Goal: Communication & Community: Answer question/provide support

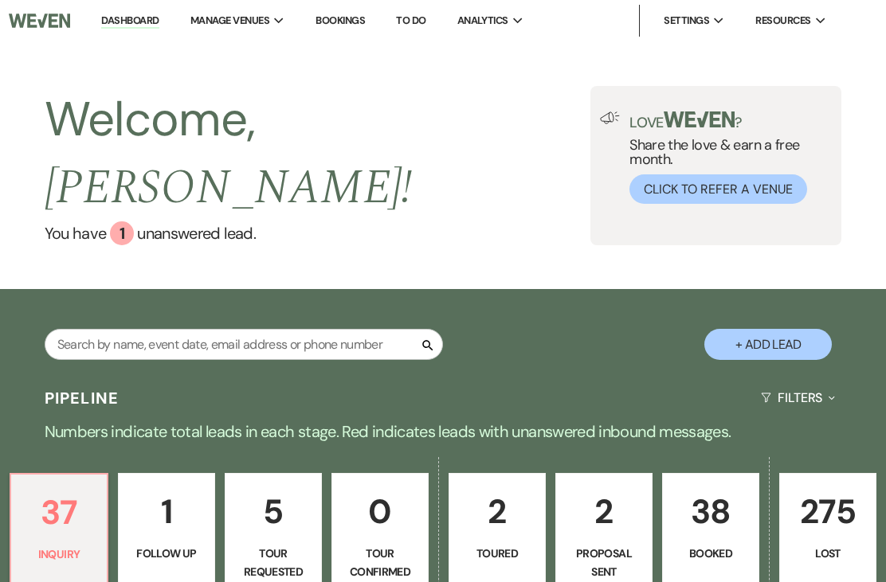
click at [44, 499] on p "37" at bounding box center [59, 512] width 76 height 53
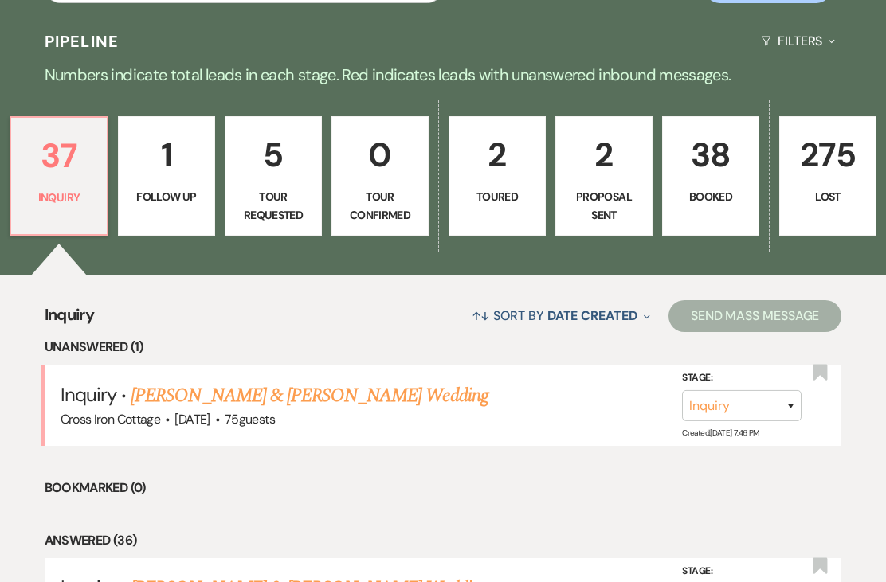
scroll to position [358, 0]
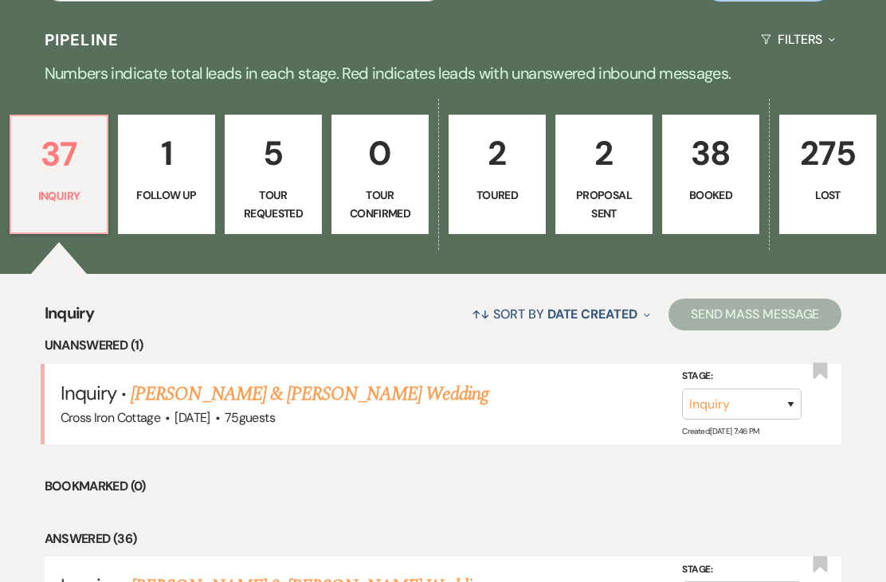
click at [110, 409] on span "Cross Iron Cottage" at bounding box center [111, 417] width 100 height 17
click at [347, 380] on link "Braedon Lowe & McKayla Whitaker's Wedding" at bounding box center [309, 394] width 357 height 29
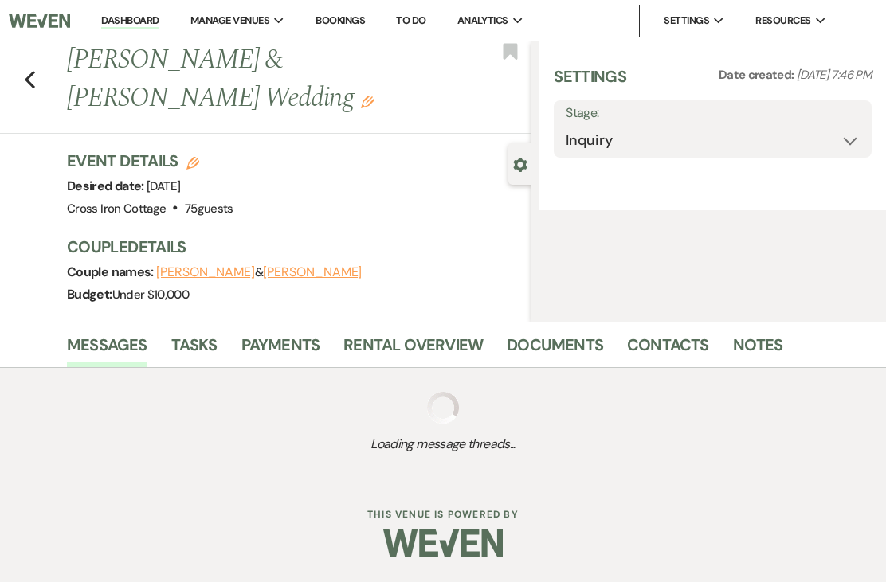
select select "5"
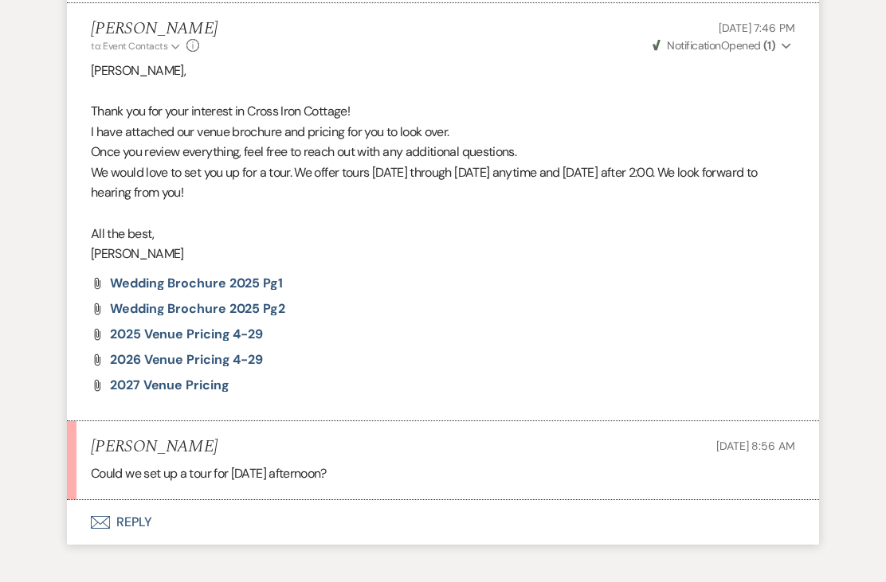
scroll to position [948, 0]
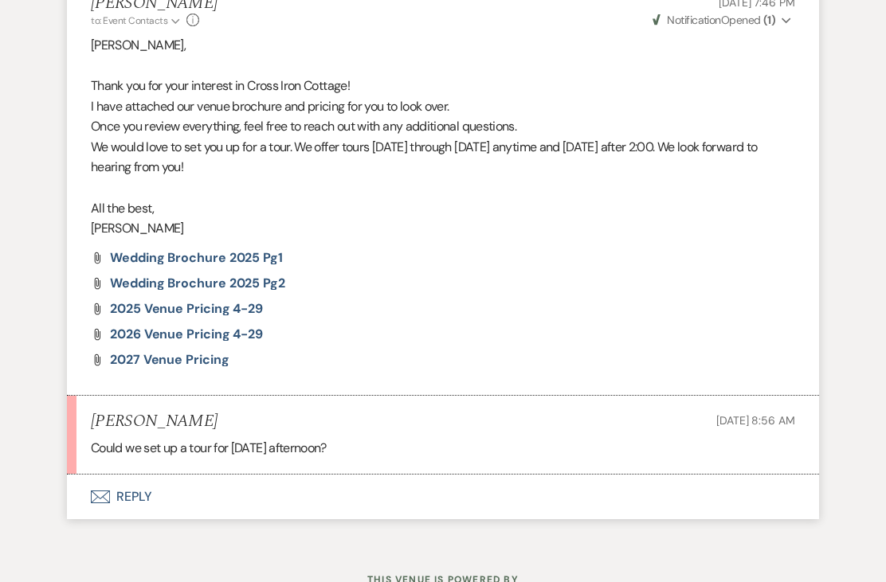
click at [352, 496] on button "Envelope Reply" at bounding box center [443, 497] width 752 height 45
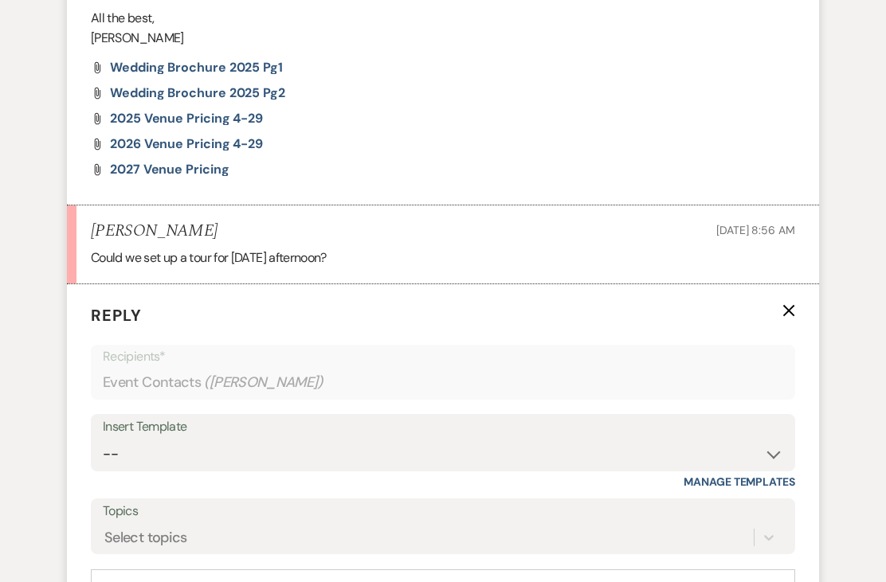
scroll to position [1251, 0]
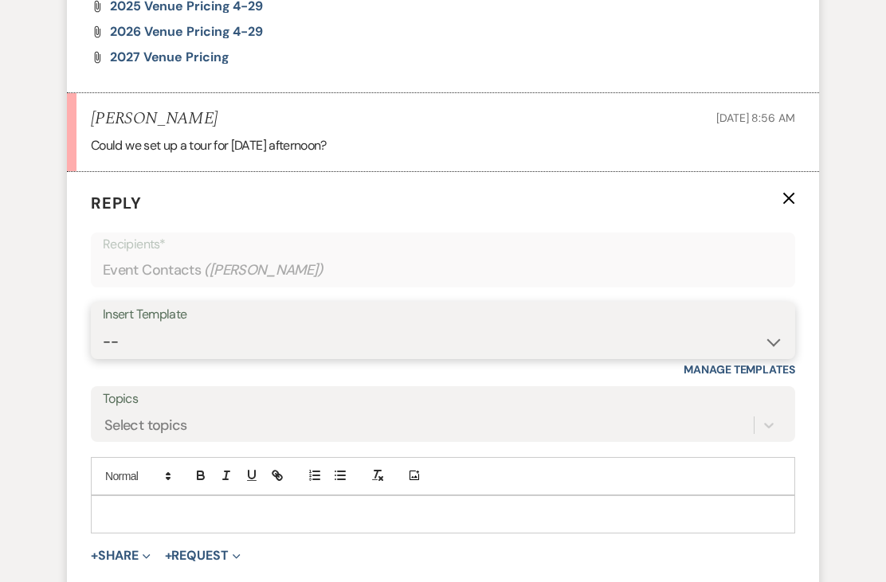
click at [562, 327] on select "-- Weven Planning Portal Introduction (Booked Events) Initial Inquiry Response …" at bounding box center [443, 342] width 680 height 31
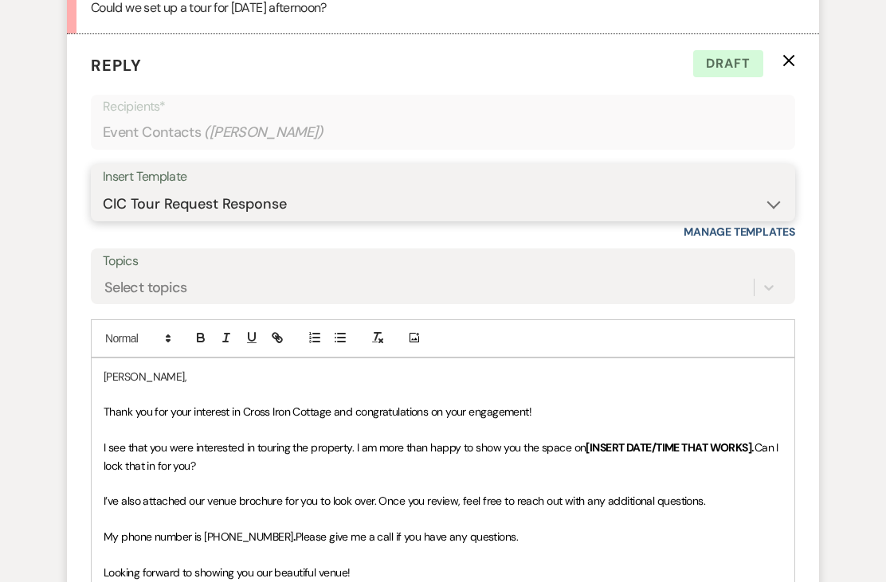
scroll to position [1311, 0]
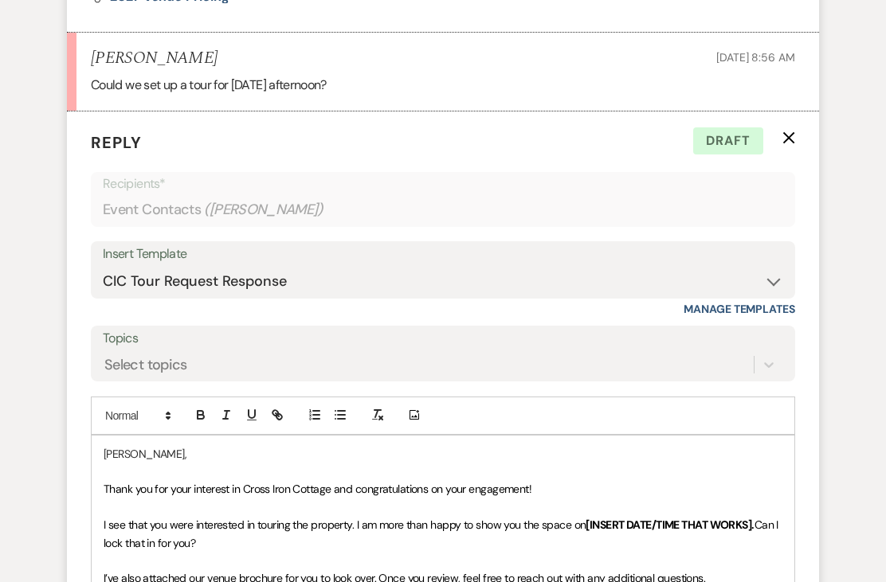
click at [762, 243] on div "Insert Template" at bounding box center [443, 254] width 680 height 23
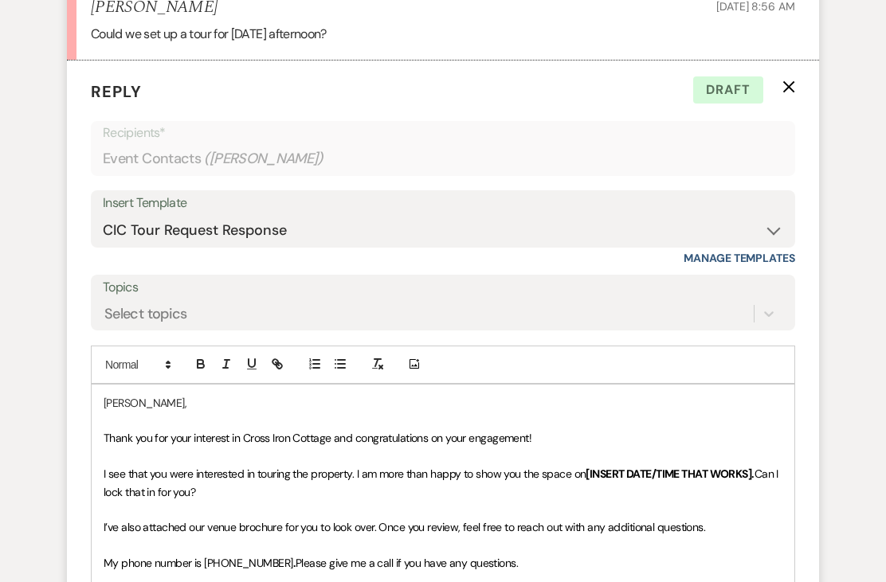
scroll to position [1357, 0]
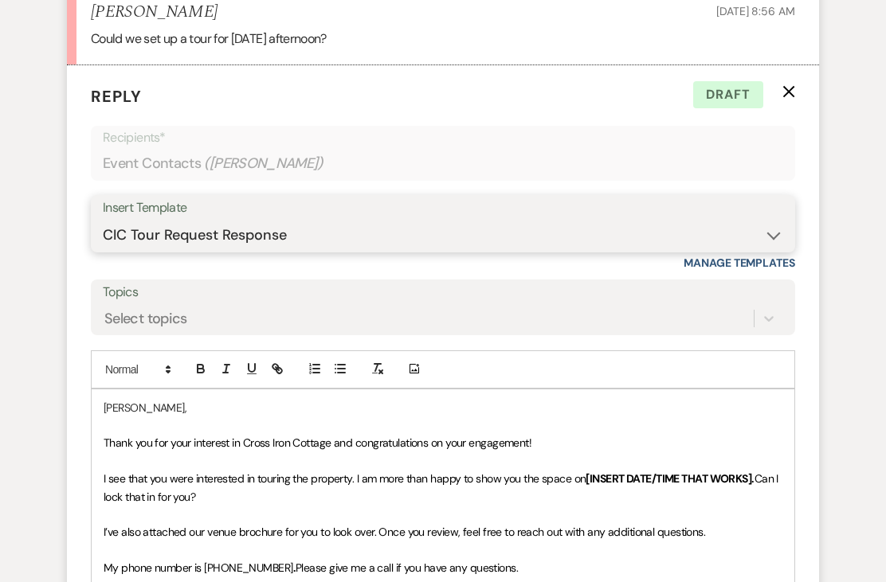
click at [773, 221] on select "-- Weven Planning Portal Introduction (Booked Events) Initial Inquiry Response …" at bounding box center [443, 236] width 680 height 31
select select "3562"
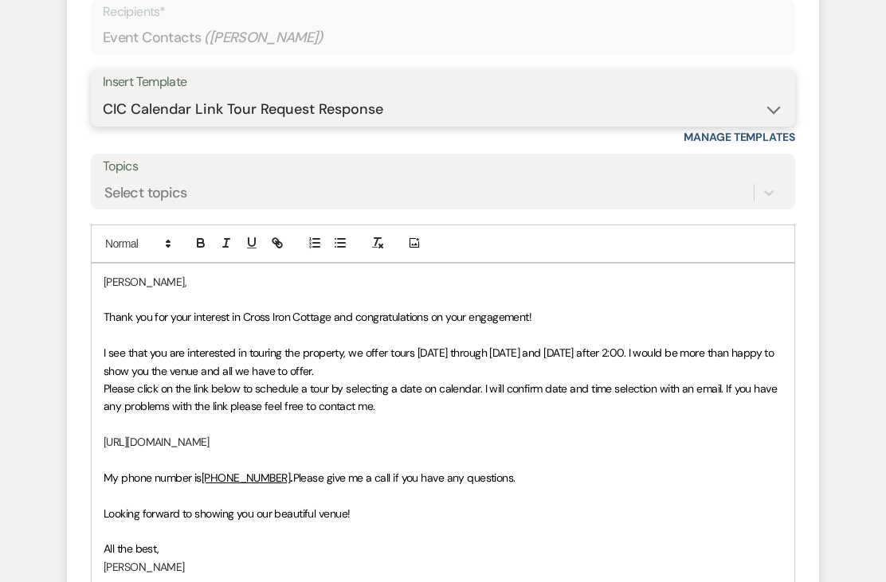
scroll to position [1483, 0]
click at [556, 308] on p "Thank you for your interest in Cross Iron Cottage and congratulations on your e…" at bounding box center [443, 317] width 679 height 18
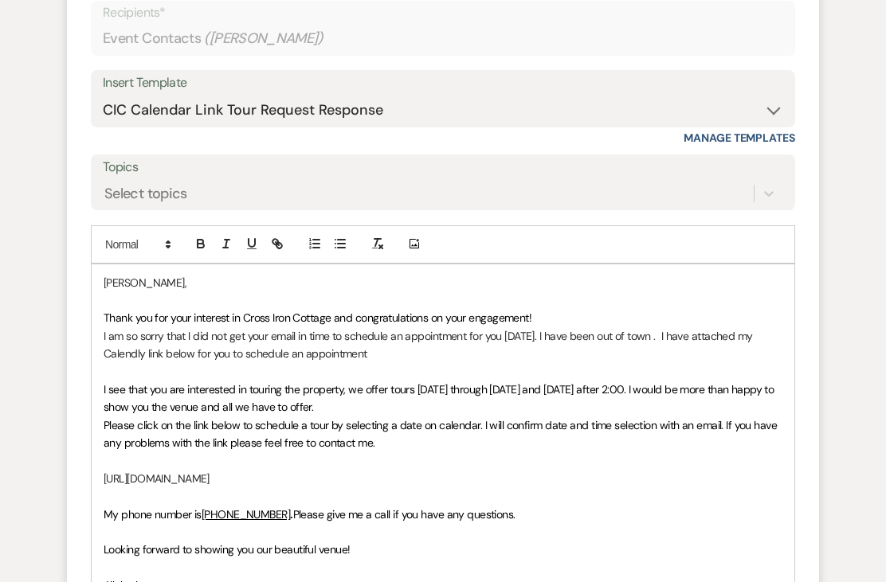
click at [667, 327] on p "I am so sorry that I did not get your email in time to schedule an appointment …" at bounding box center [443, 345] width 679 height 36
click at [506, 337] on p "I am so sorry that I did not get your email in time to schedule an appointment …" at bounding box center [443, 345] width 679 height 36
click at [342, 382] on span "I see that you are interested in touring the property, we offer tours Monday th…" at bounding box center [440, 398] width 673 height 32
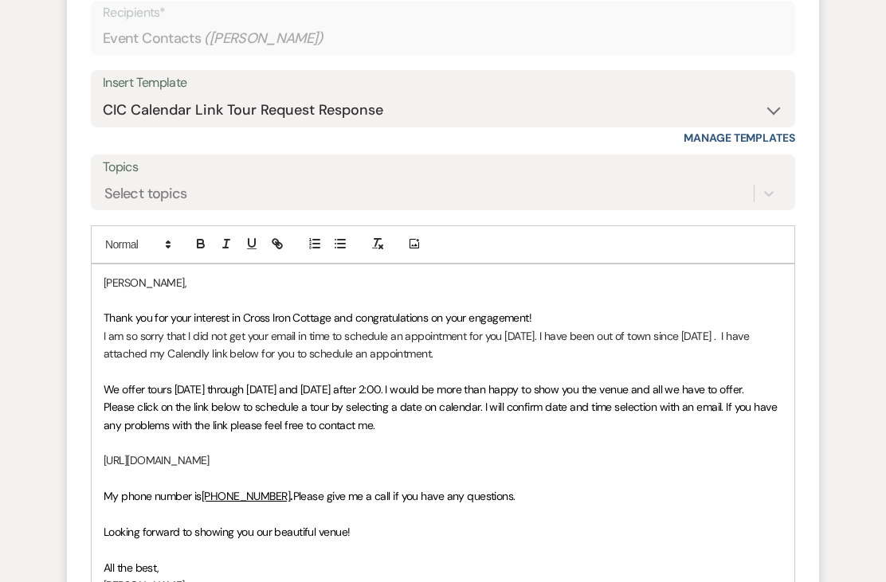
click at [405, 434] on p at bounding box center [443, 443] width 679 height 18
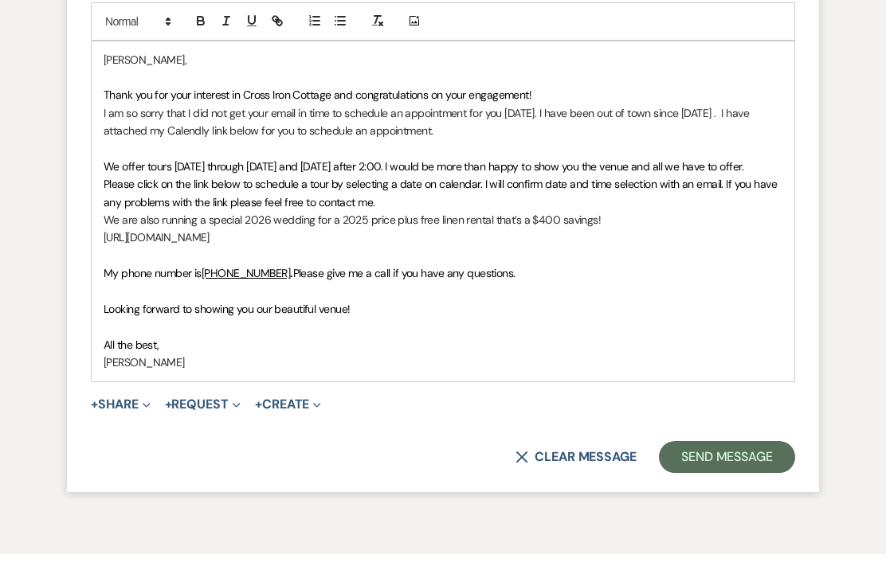
scroll to position [1686, 0]
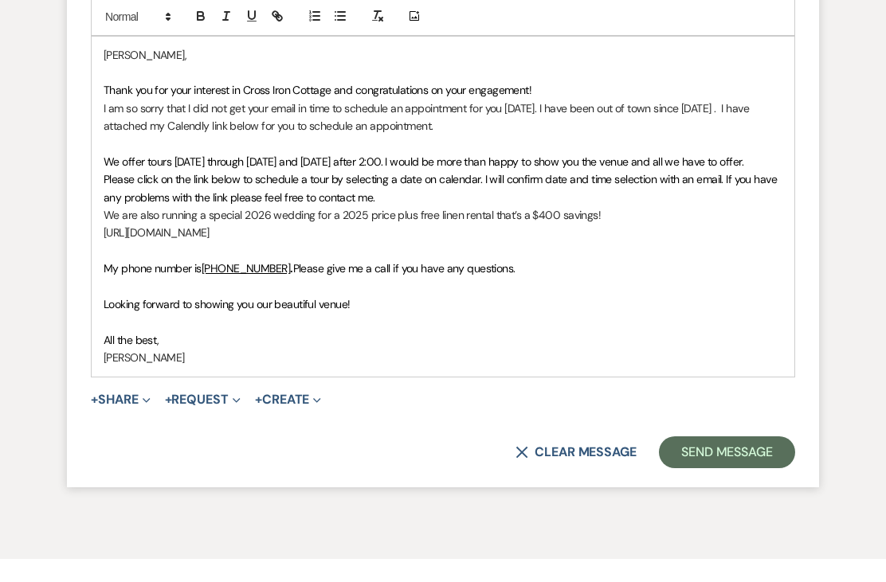
click at [723, 460] on button "Send Message" at bounding box center [727, 476] width 136 height 32
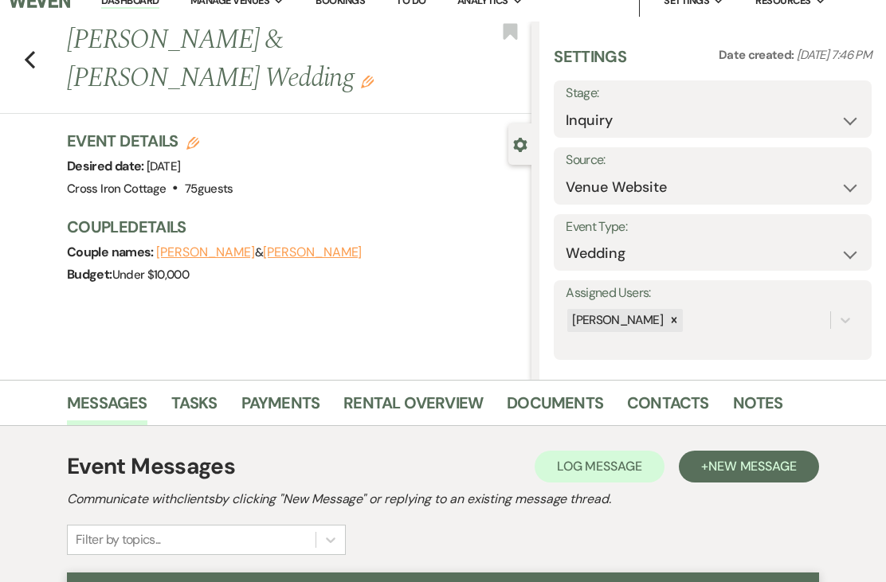
scroll to position [0, 0]
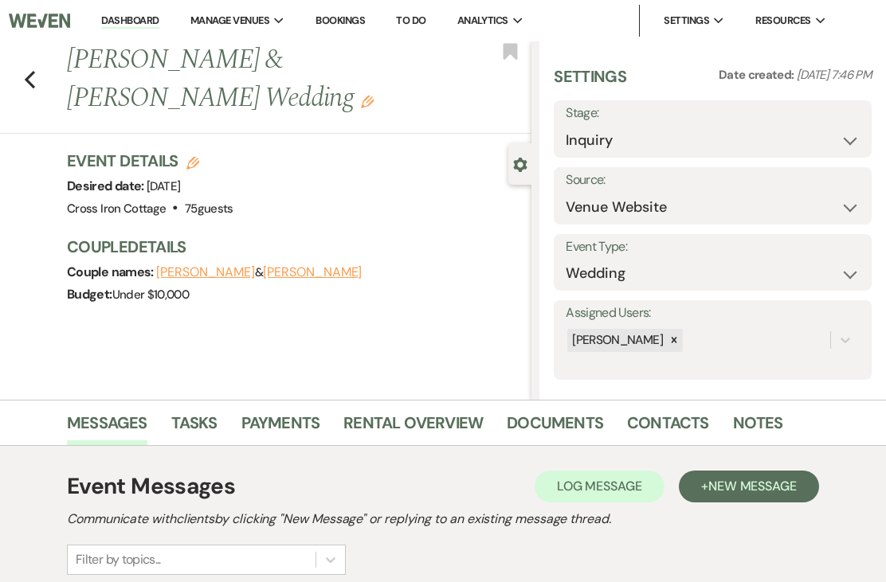
click at [45, 88] on div "Previous Braedon Lowe & McKayla Whitaker's Wedding Edit Bookmark" at bounding box center [261, 87] width 539 height 92
click at [44, 84] on div "Previous Braedon Lowe & McKayla Whitaker's Wedding Edit Bookmark" at bounding box center [261, 87] width 539 height 92
click at [44, 76] on div "Previous Braedon Lowe & McKayla Whitaker's Wedding Edit Bookmark" at bounding box center [261, 87] width 539 height 92
click at [45, 83] on div "Previous Braedon Lowe & McKayla Whitaker's Wedding Edit Bookmark" at bounding box center [261, 87] width 539 height 92
click at [45, 81] on div "Previous Braedon Lowe & McKayla Whitaker's Wedding Edit Bookmark" at bounding box center [261, 87] width 539 height 92
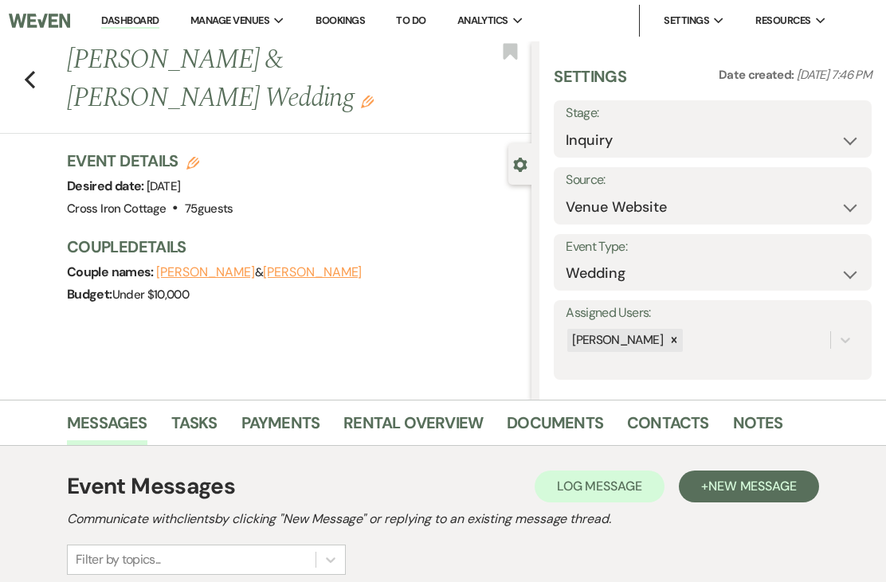
click at [44, 88] on div "Previous Braedon Lowe & McKayla Whitaker's Wedding Edit Bookmark" at bounding box center [261, 87] width 539 height 92
click at [44, 73] on div "Previous Braedon Lowe & McKayla Whitaker's Wedding Edit Bookmark" at bounding box center [261, 87] width 539 height 92
click at [44, 242] on div "Previous Braedon Lowe & McKayla Whitaker's Wedding Edit Bookmark Gear Settings …" at bounding box center [265, 220] width 531 height 358
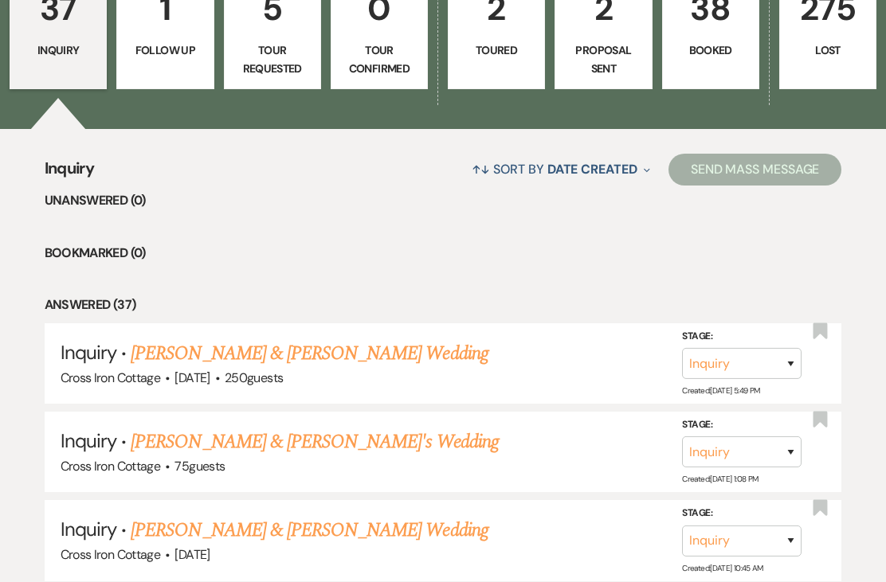
scroll to position [502, 0]
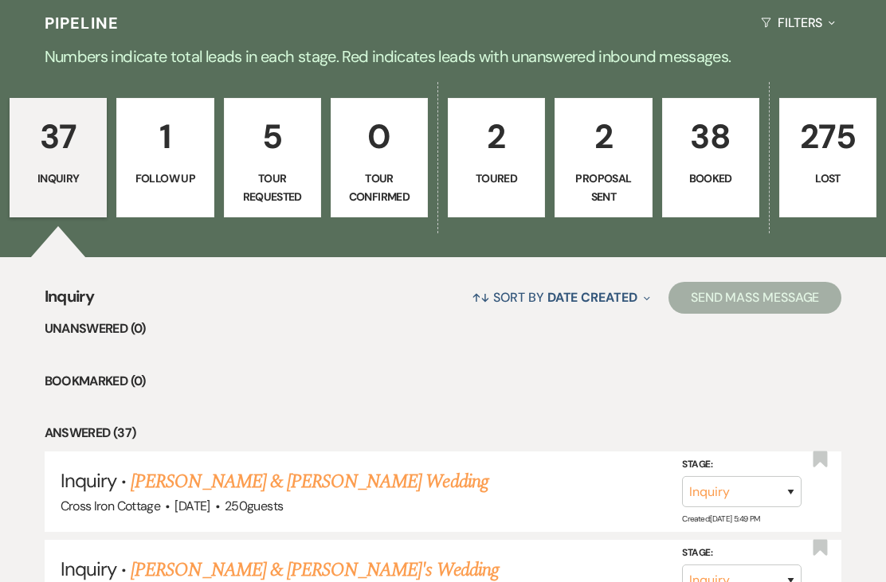
click at [609, 132] on link "2 Proposal Sent" at bounding box center [602, 157] width 97 height 119
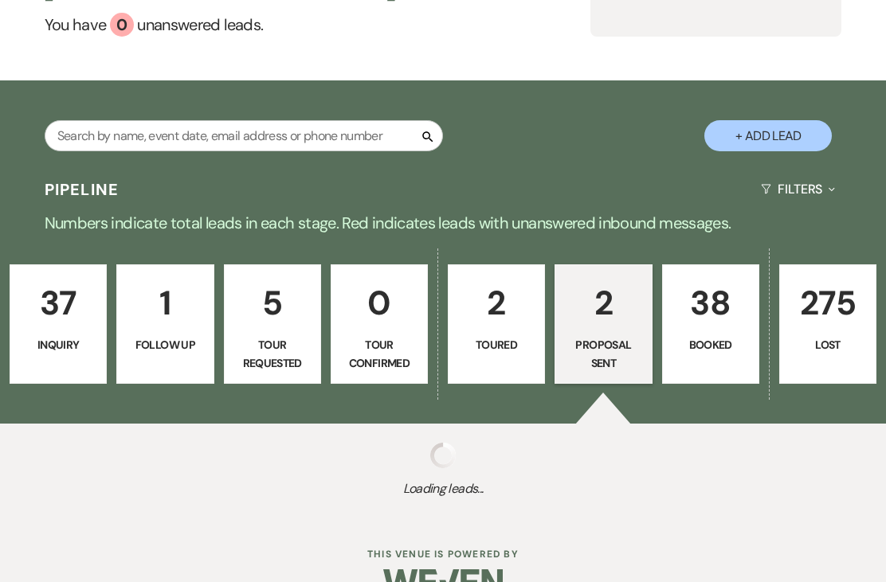
select select "6"
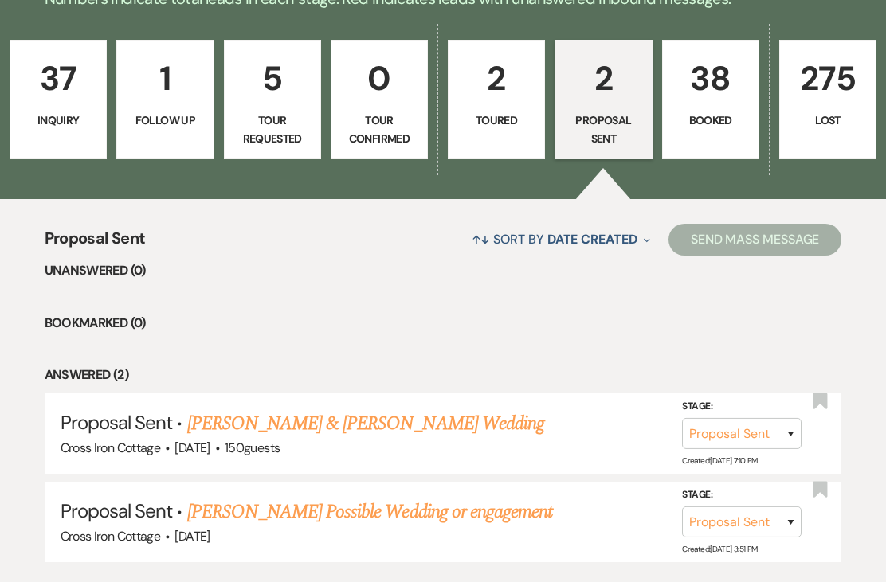
scroll to position [449, 0]
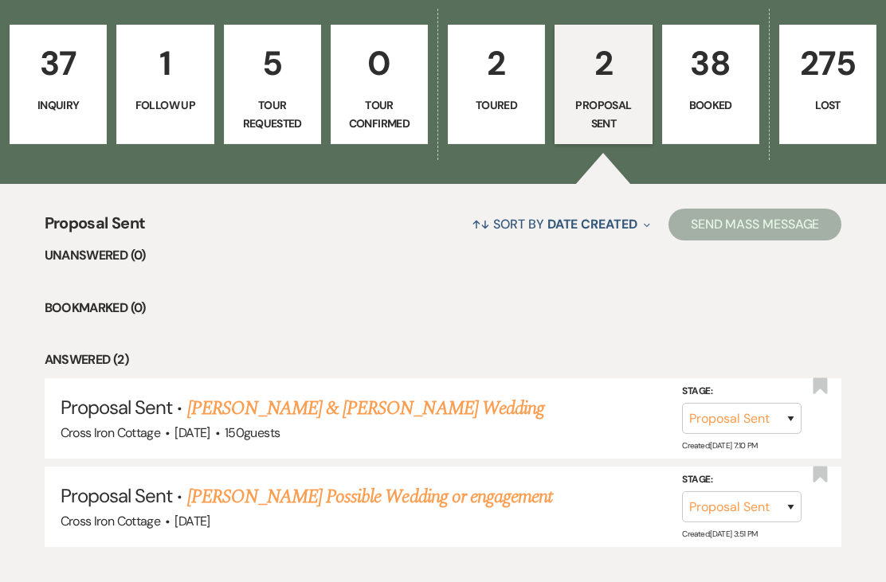
click at [261, 394] on link "Kolby & Emily White's Wedding" at bounding box center [365, 408] width 357 height 29
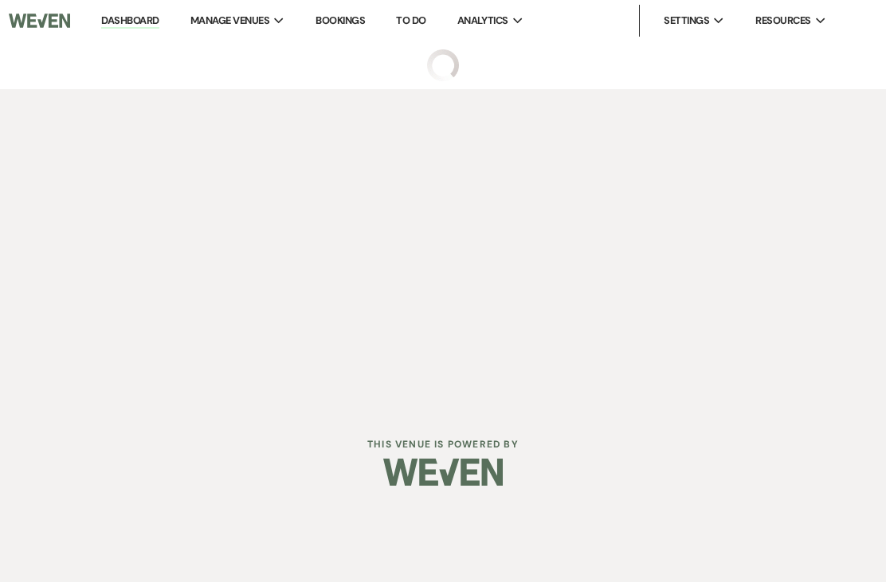
select select "6"
select select "5"
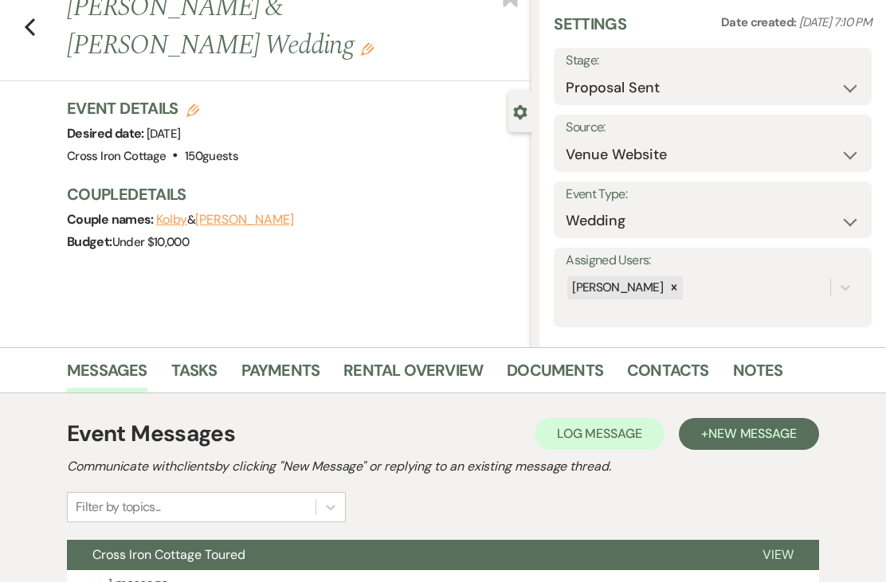
scroll to position [215, 0]
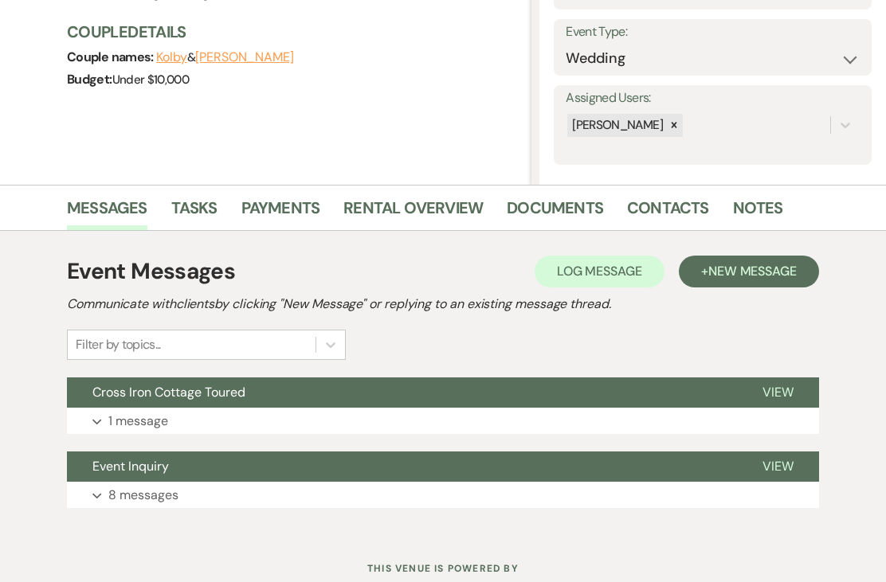
click at [117, 427] on p "1 message" at bounding box center [138, 421] width 60 height 21
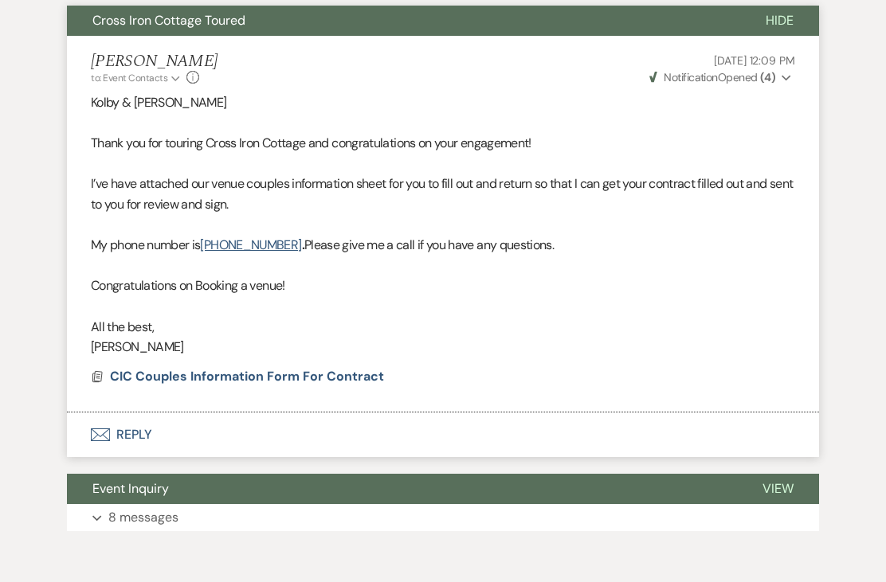
scroll to position [600, 0]
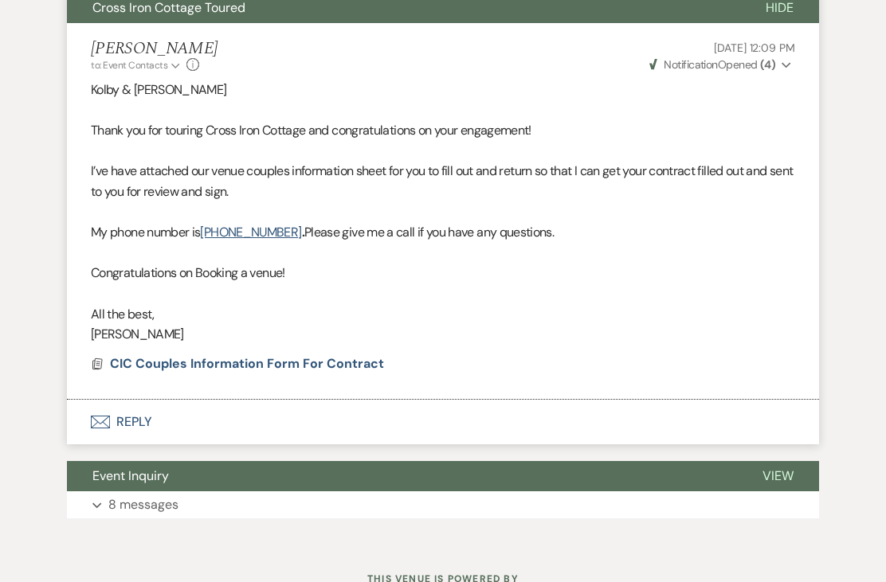
click at [148, 362] on span "CIC Couples Information Form For Contract" at bounding box center [247, 363] width 274 height 17
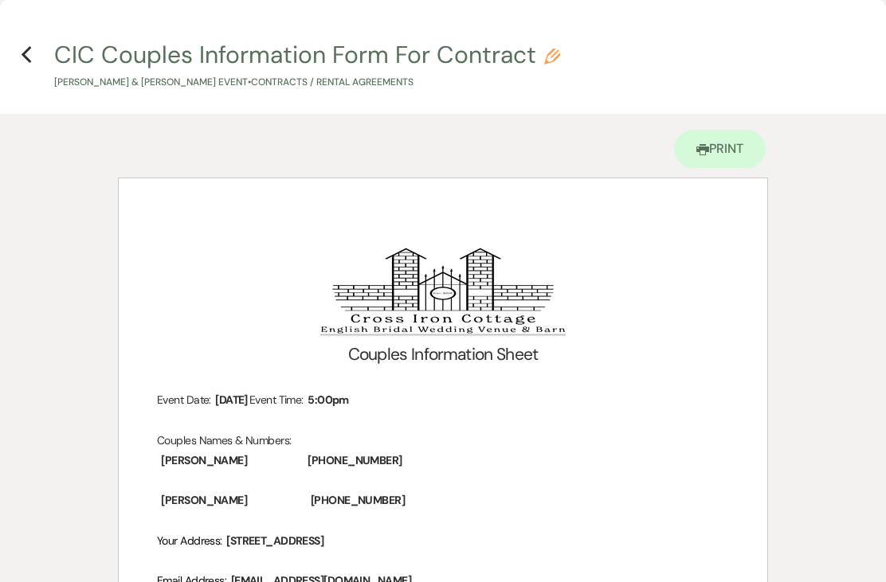
scroll to position [0, 0]
click at [722, 151] on link "Printer Print" at bounding box center [720, 149] width 92 height 38
click at [45, 55] on h4 "Previous CIC Couples Information Form For Contract Pencil [PERSON_NAME] & [PERS…" at bounding box center [443, 64] width 886 height 52
click at [45, 49] on h4 "Previous CIC Couples Information Form For Contract Pencil [PERSON_NAME] & [PERS…" at bounding box center [443, 64] width 886 height 52
click at [44, 52] on h4 "Previous CIC Couples Information Form For Contract Pencil [PERSON_NAME] & [PERS…" at bounding box center [443, 64] width 886 height 52
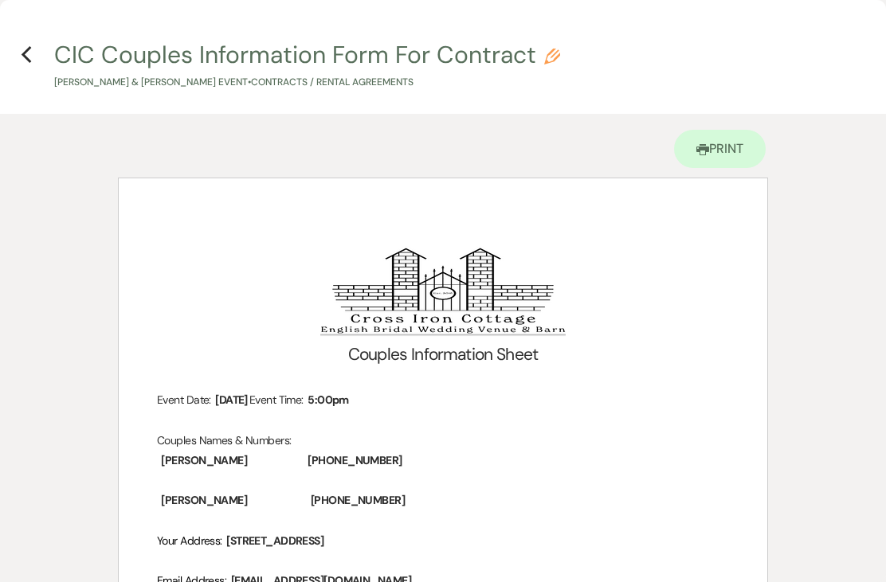
select select "6"
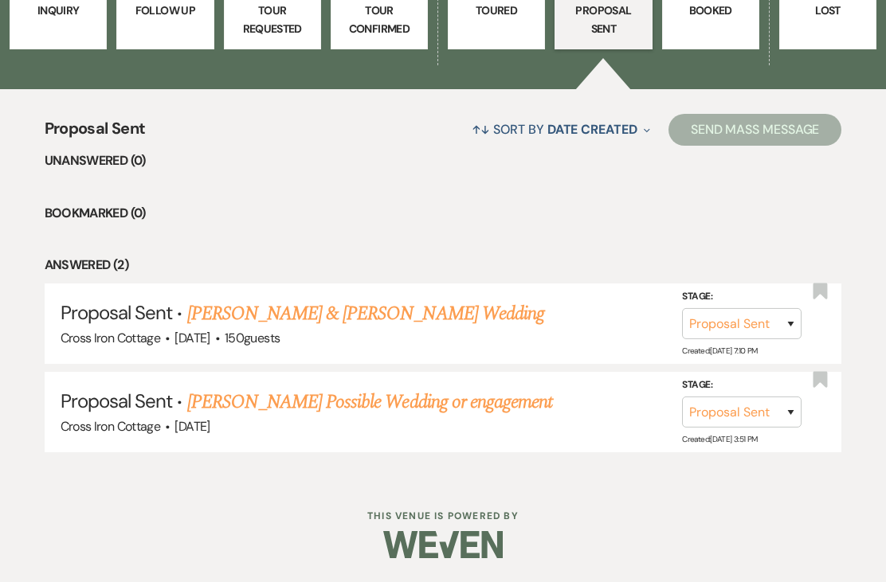
scroll to position [499, 0]
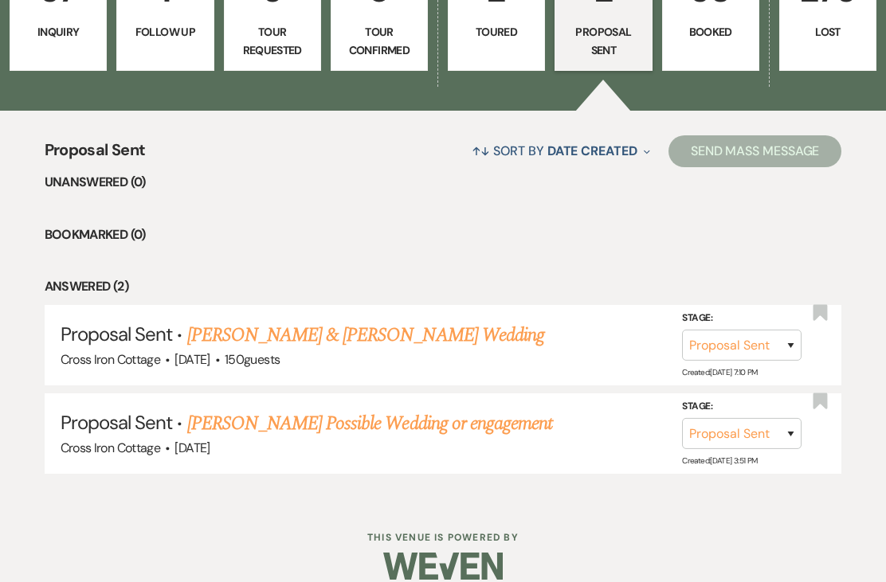
click at [366, 327] on link "Kolby & Emily White's Wedding" at bounding box center [365, 335] width 357 height 29
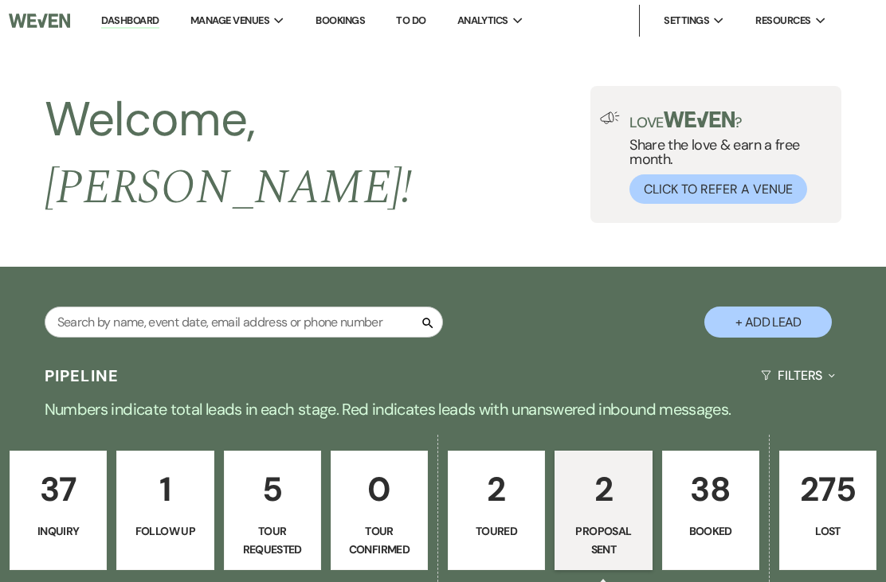
select select "6"
select select "5"
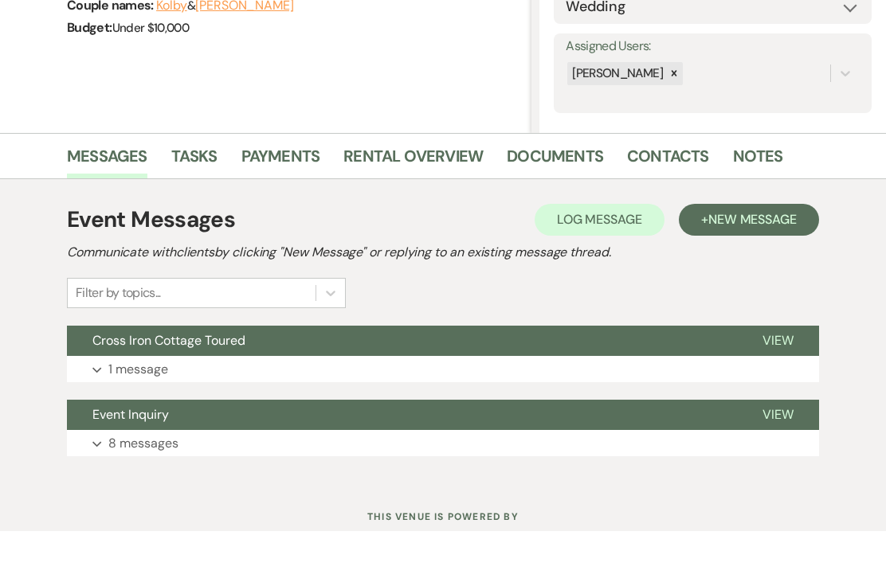
scroll to position [215, 0]
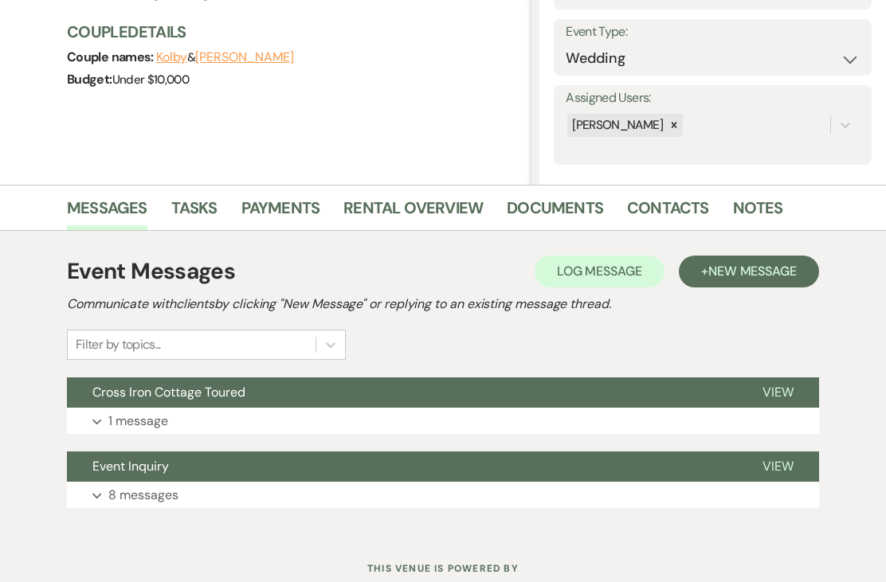
click at [115, 458] on span "Event Inquiry" at bounding box center [130, 466] width 76 height 17
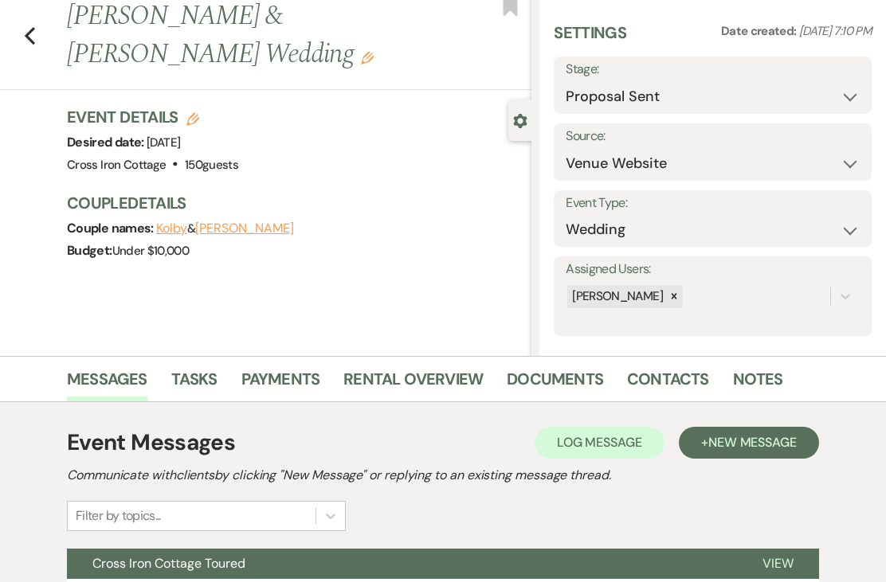
scroll to position [0, 0]
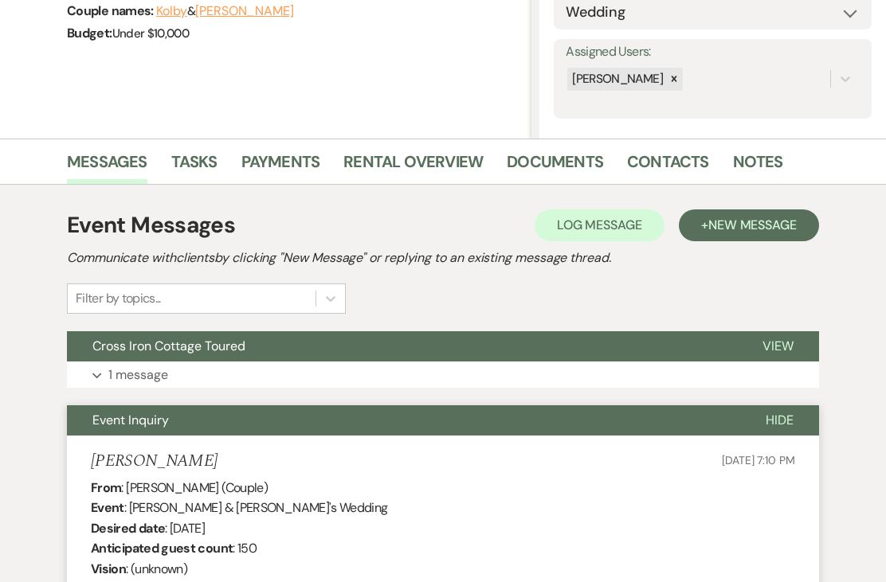
click at [744, 217] on span "New Message" at bounding box center [752, 225] width 88 height 17
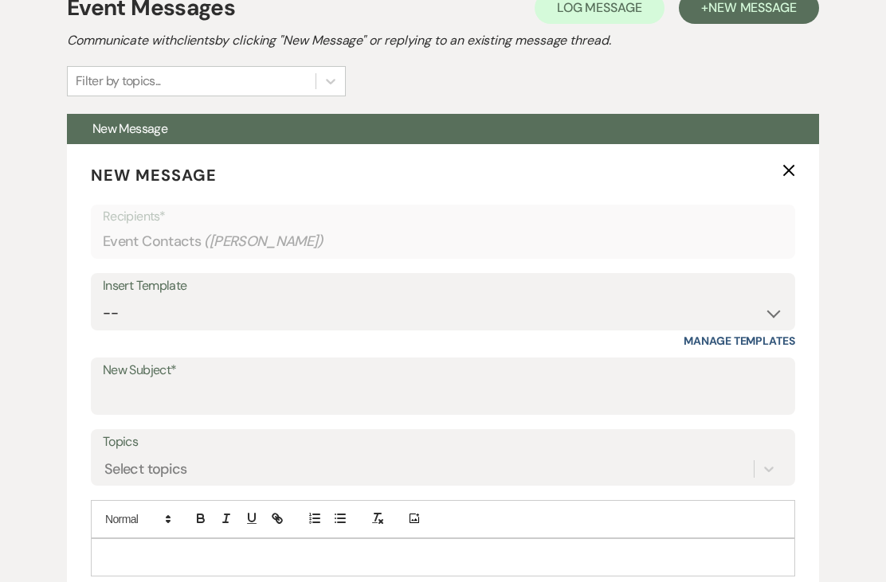
scroll to position [480, 0]
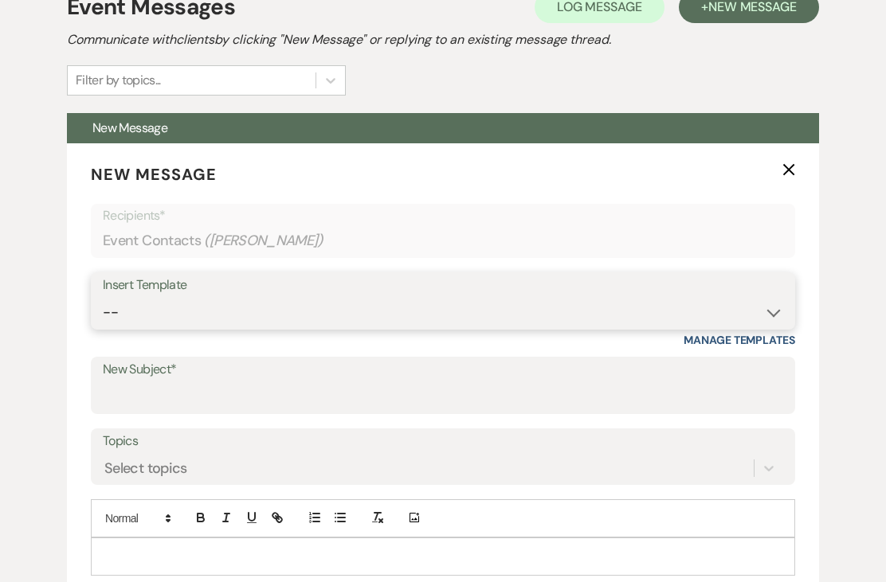
click at [625, 303] on select "-- Weven Planning Portal Introduction (Booked Events) Initial Inquiry Response …" at bounding box center [443, 312] width 680 height 31
select select "3870"
type input "Booking your event!"
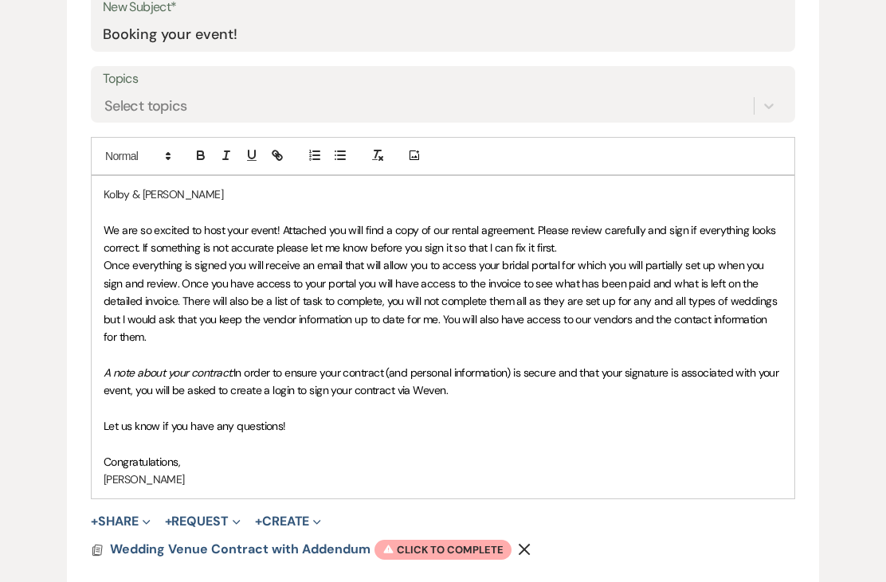
scroll to position [842, 0]
click at [422, 544] on span "Warning Click to complete" at bounding box center [442, 550] width 137 height 21
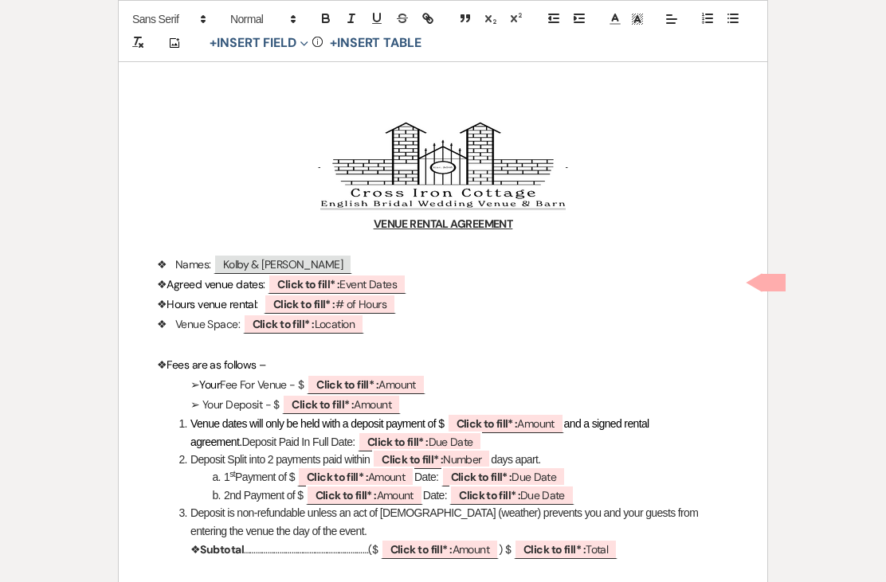
scroll to position [183, 0]
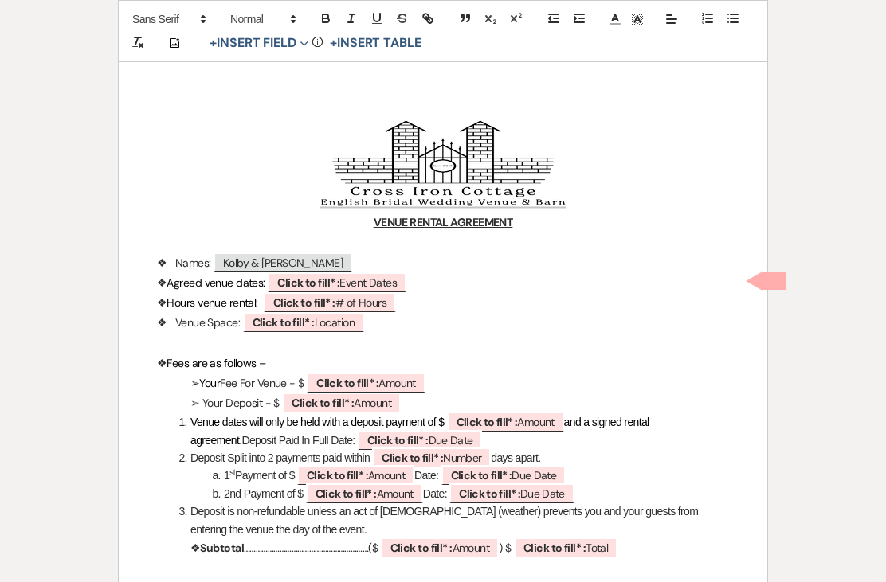
click at [331, 280] on b "Click to fill* :" at bounding box center [308, 283] width 62 height 14
select select "owner"
select select "custom_placeholder"
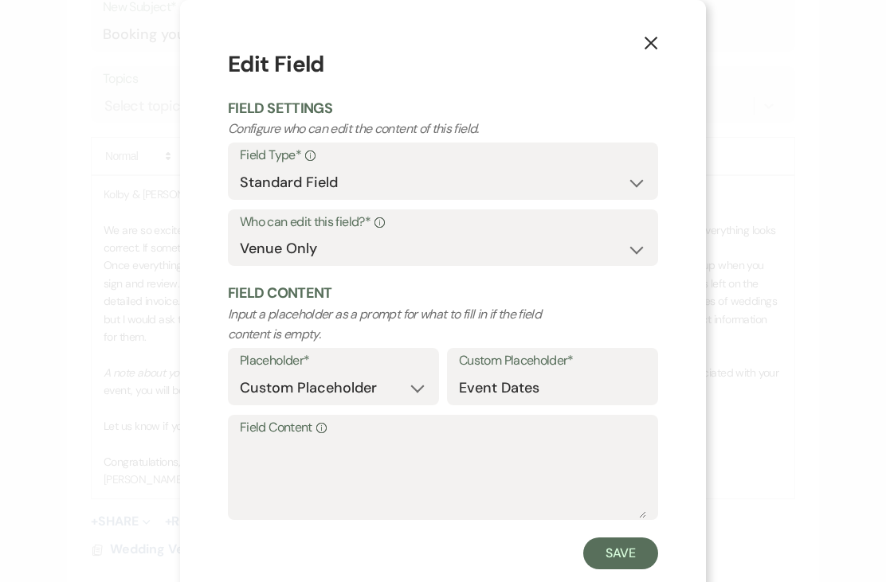
scroll to position [841, 0]
click at [389, 478] on textarea "Field Content Info" at bounding box center [443, 479] width 406 height 80
type textarea "October 17th, 2026"
click at [624, 552] on button "Save" at bounding box center [620, 554] width 75 height 32
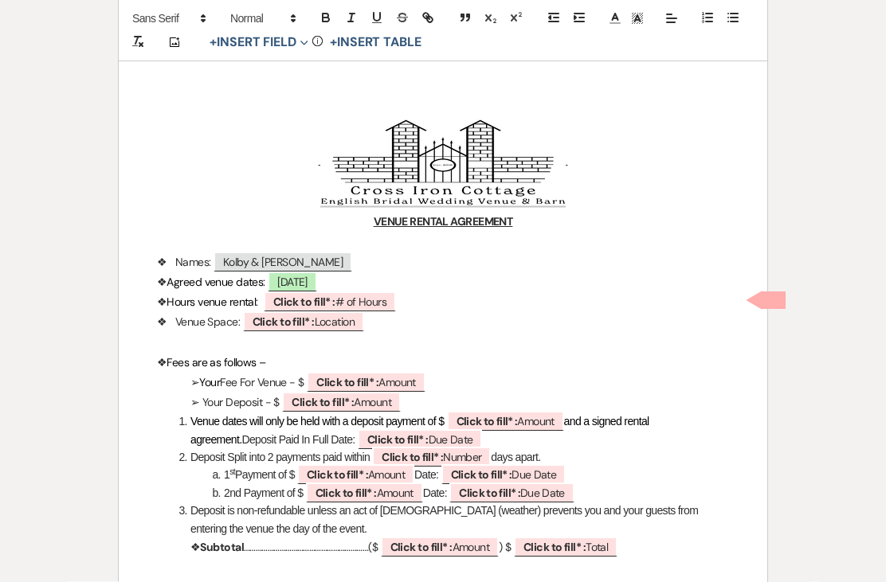
scroll to position [842, 0]
click at [372, 300] on span "Click to fill* : # of Hours" at bounding box center [330, 302] width 132 height 20
select select "owner"
select select "custom_placeholder"
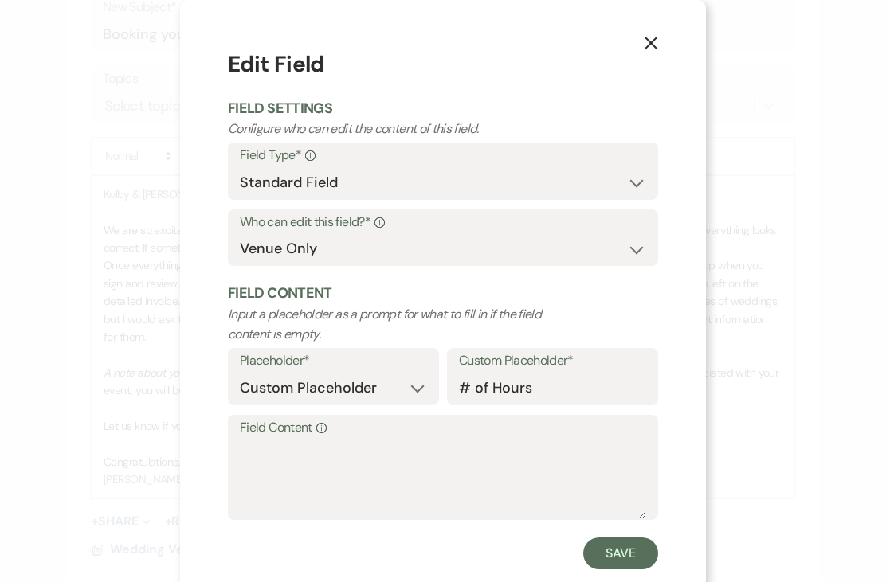
scroll to position [841, 0]
click at [359, 470] on textarea "Field Content Info" at bounding box center [443, 479] width 406 height 80
type textarea "24+"
click at [621, 553] on button "Save" at bounding box center [620, 554] width 75 height 32
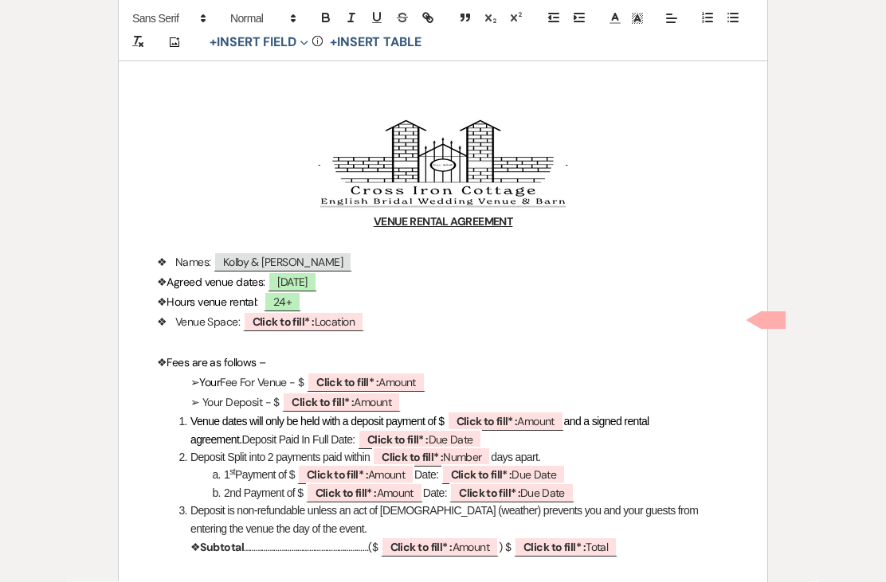
scroll to position [842, 0]
click at [324, 329] on span "Click to fill* : Location" at bounding box center [304, 322] width 122 height 20
select select "owner"
select select "Location"
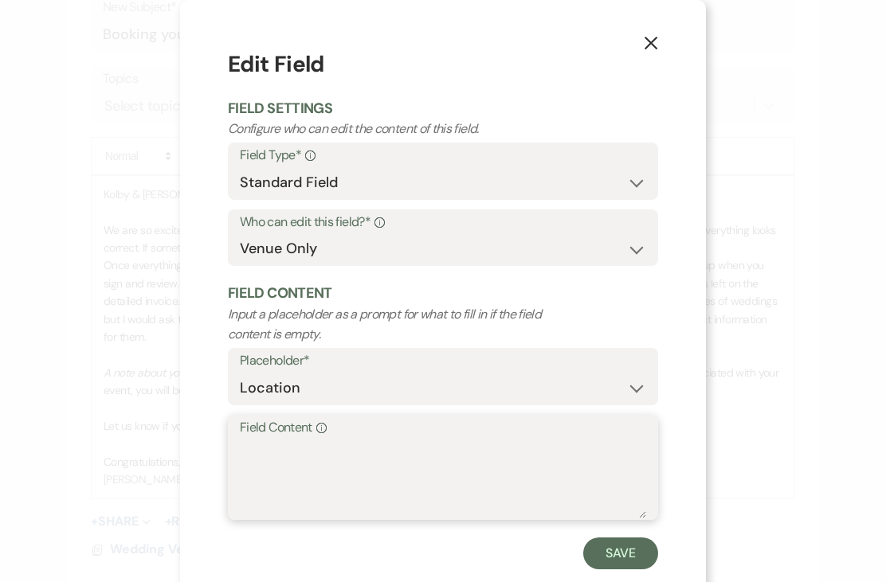
click at [425, 484] on textarea "Field Content Info" at bounding box center [443, 479] width 406 height 80
type textarea "Cottage & Barn"
click at [621, 551] on button "Save" at bounding box center [620, 554] width 75 height 32
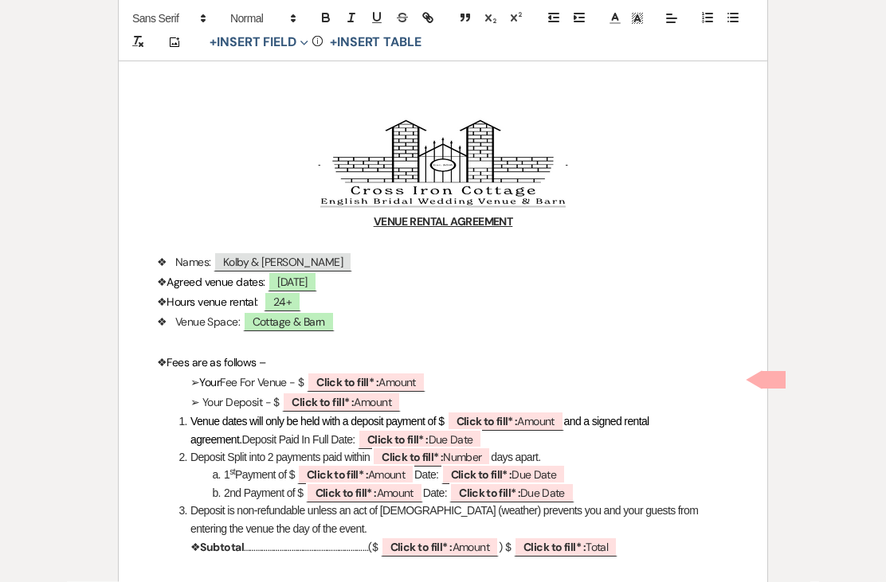
scroll to position [842, 0]
click at [366, 376] on b "Click to fill* :" at bounding box center [347, 383] width 62 height 14
select select "owner"
select select "Amount"
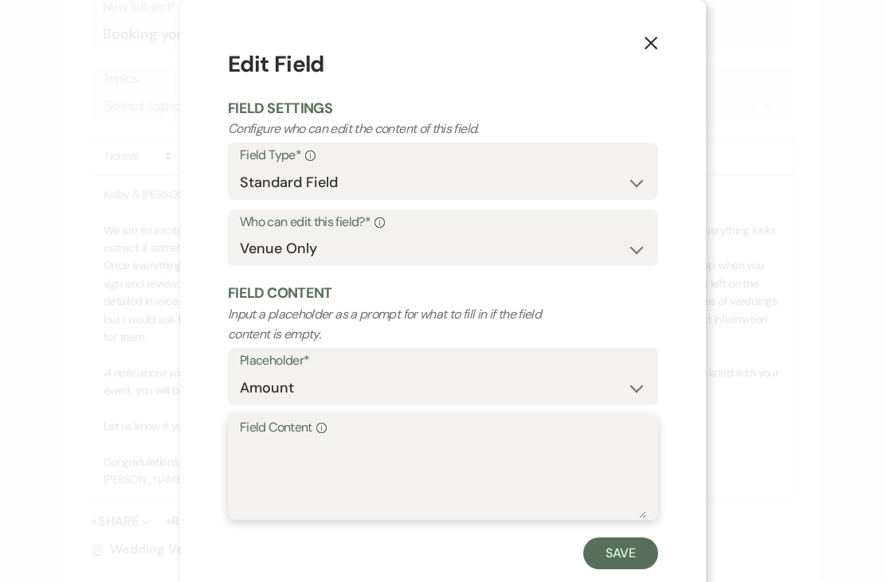
click at [413, 452] on textarea "Field Content Info" at bounding box center [443, 479] width 406 height 80
type textarea "3,400.00"
click at [633, 566] on button "Save" at bounding box center [620, 554] width 75 height 32
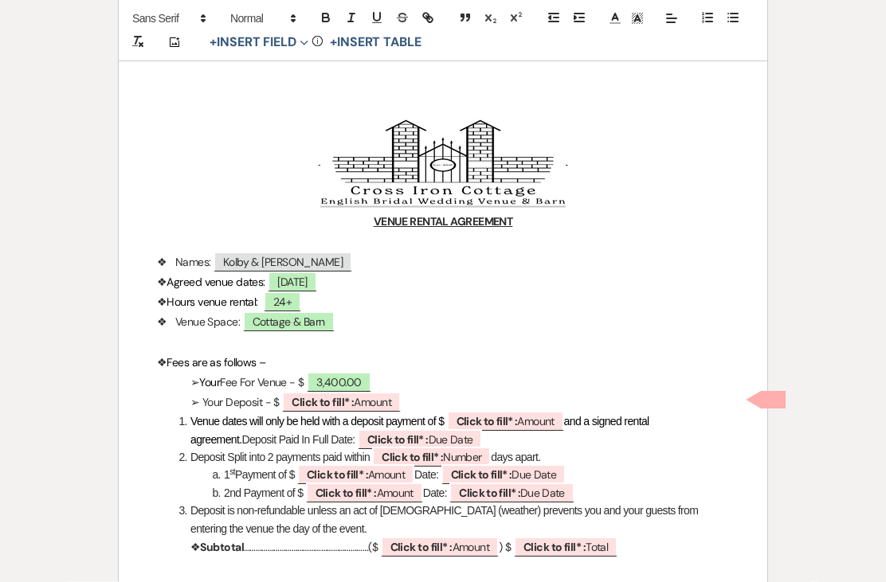
click at [353, 413] on li "Venue dates will only be held with a deposit payment of $ ﻿ Click to fill* : Am…" at bounding box center [451, 431] width 555 height 36
click at [313, 402] on b "Click to fill* :" at bounding box center [323, 403] width 62 height 14
select select "owner"
select select "Amount"
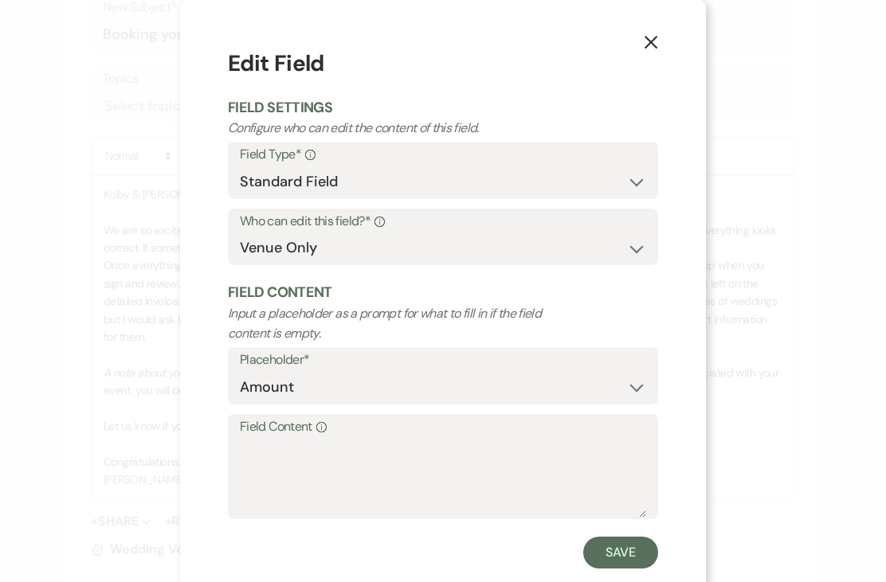
scroll to position [842, 0]
click at [335, 484] on textarea "Field Content Info" at bounding box center [443, 479] width 406 height 80
type textarea "1,700.00"
click at [628, 557] on button "Save" at bounding box center [620, 554] width 75 height 32
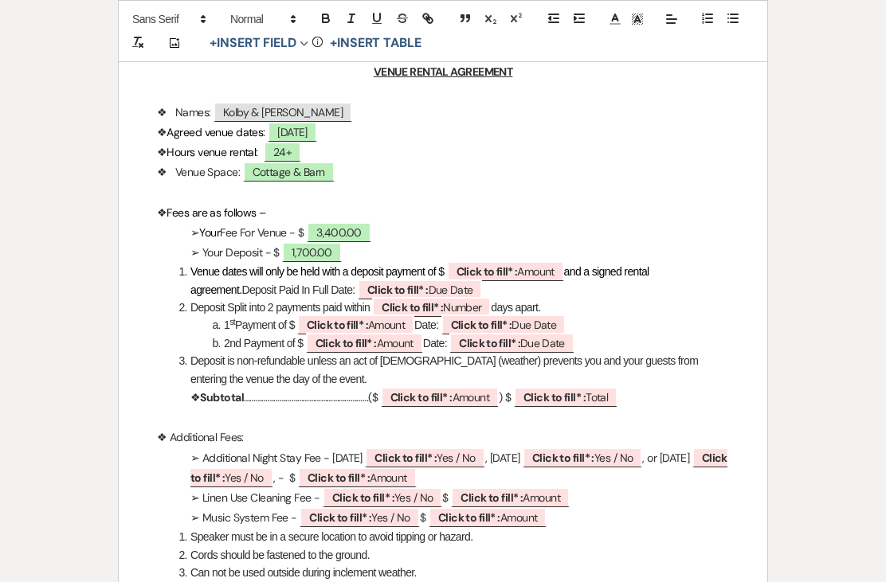
scroll to position [335, 0]
click at [518, 254] on p "➢ Your Deposit - $ 1,700.00" at bounding box center [443, 252] width 572 height 20
click at [523, 280] on li "Venue dates will only be held with a deposit payment of $ ﻿ Click to fill* : Am…" at bounding box center [451, 280] width 555 height 36
click at [526, 276] on span "Click to fill* : Amount" at bounding box center [505, 270] width 117 height 20
select select "owner"
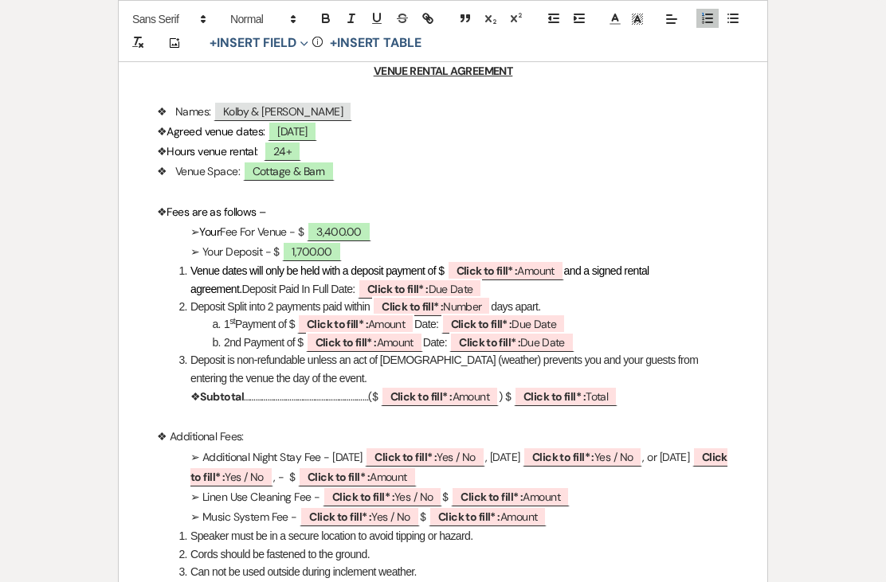
select select "Amount"
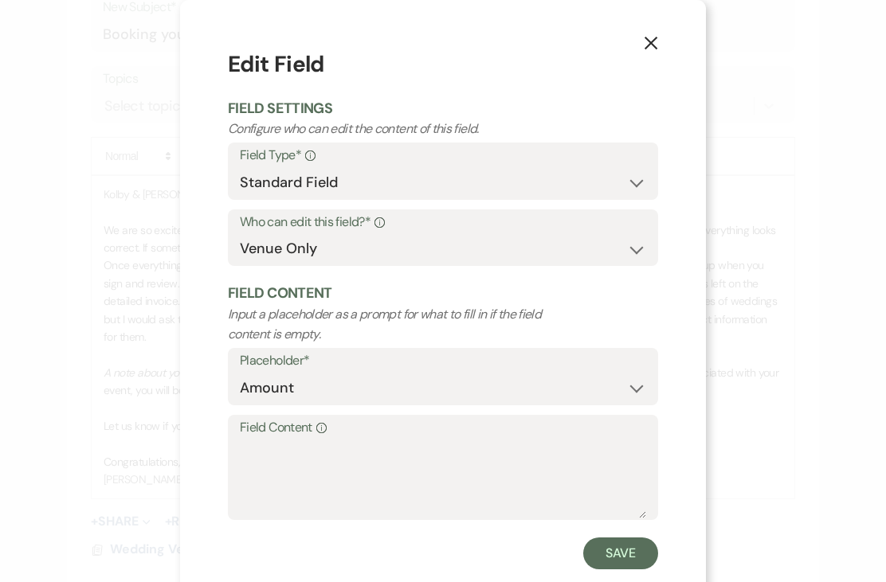
click at [652, 50] on icon "X" at bounding box center [651, 43] width 14 height 14
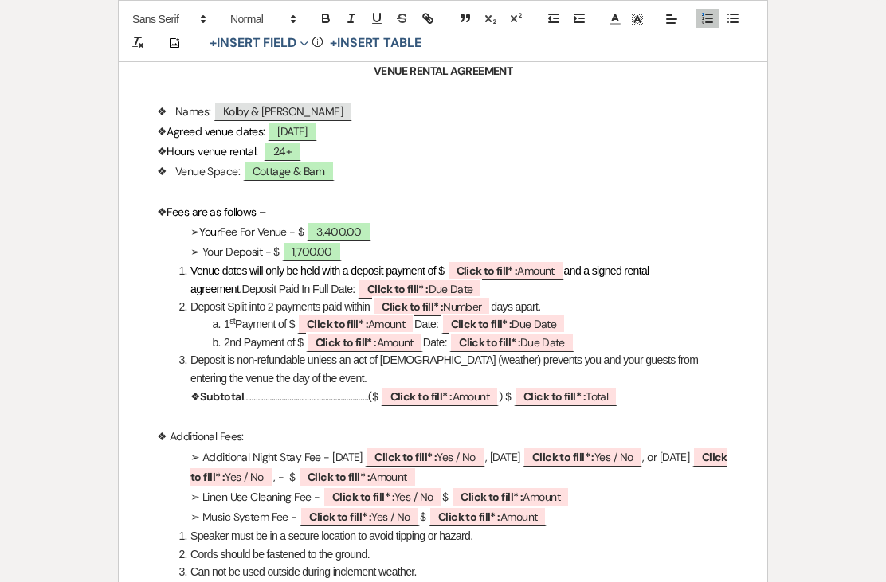
click at [525, 271] on span "Click to fill* : Amount" at bounding box center [505, 270] width 117 height 20
select select "owner"
select select "Amount"
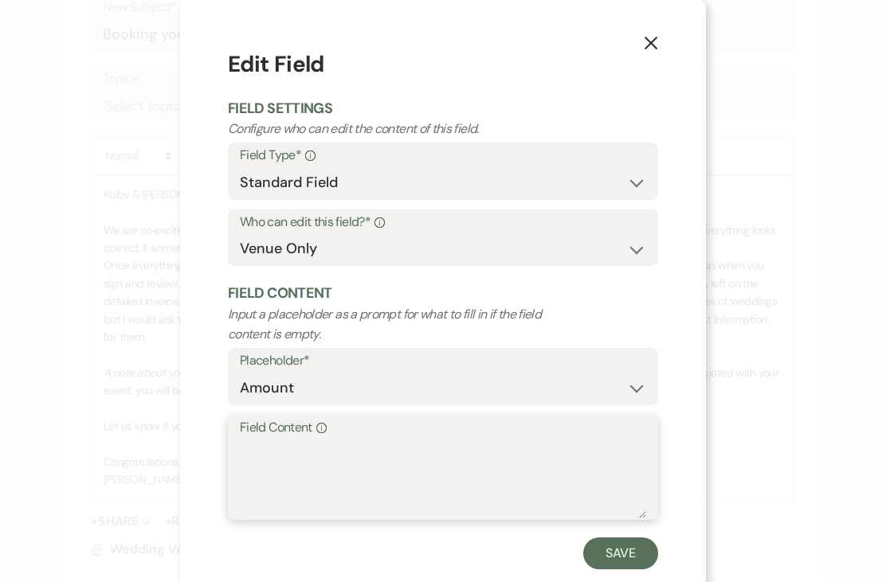
click at [431, 463] on textarea "Field Content Info" at bounding box center [443, 479] width 406 height 80
type textarea "1,750.00"
click at [616, 549] on button "Save" at bounding box center [620, 554] width 75 height 32
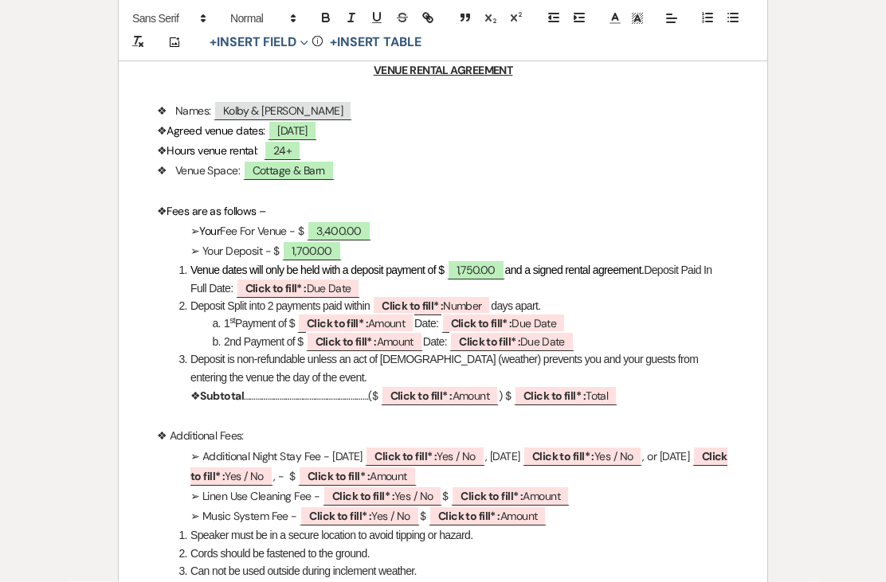
scroll to position [842, 0]
click at [306, 286] on b "Click to fill* :" at bounding box center [275, 289] width 61 height 14
select select "owner"
select select "custom_placeholder"
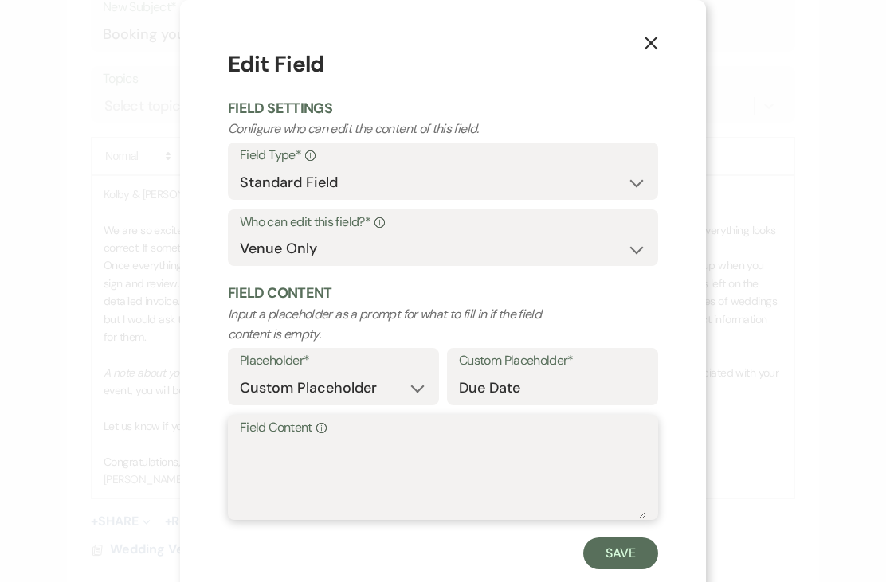
click at [405, 453] on textarea "Field Content Info" at bounding box center [443, 479] width 406 height 80
type textarea "Sept. 9th, 2025"
click at [629, 561] on button "Save" at bounding box center [620, 554] width 75 height 32
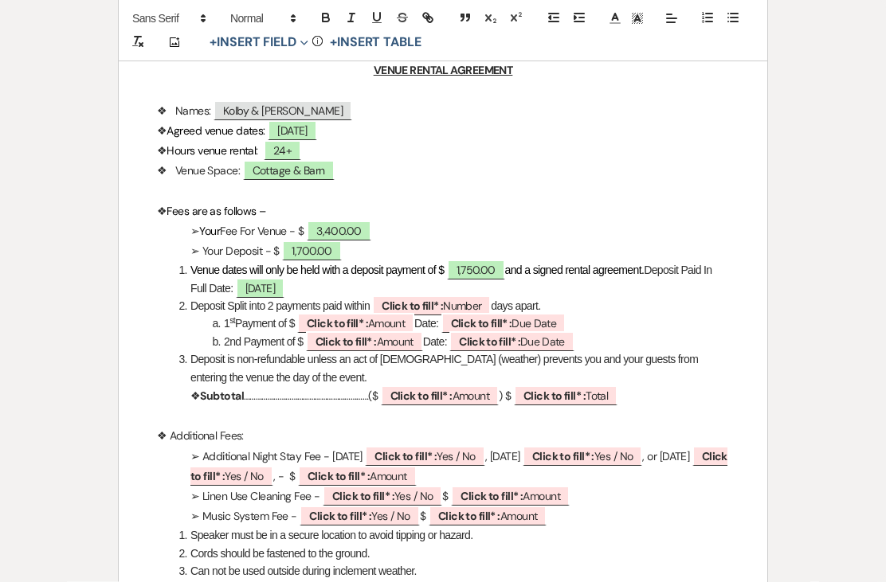
scroll to position [842, 0]
click at [615, 335] on li "2nd Payment of $ ﻿ Click to fill* : Amount ﻿ Date: ﻿ Click to fill* : Due Date ﻿" at bounding box center [451, 343] width 555 height 18
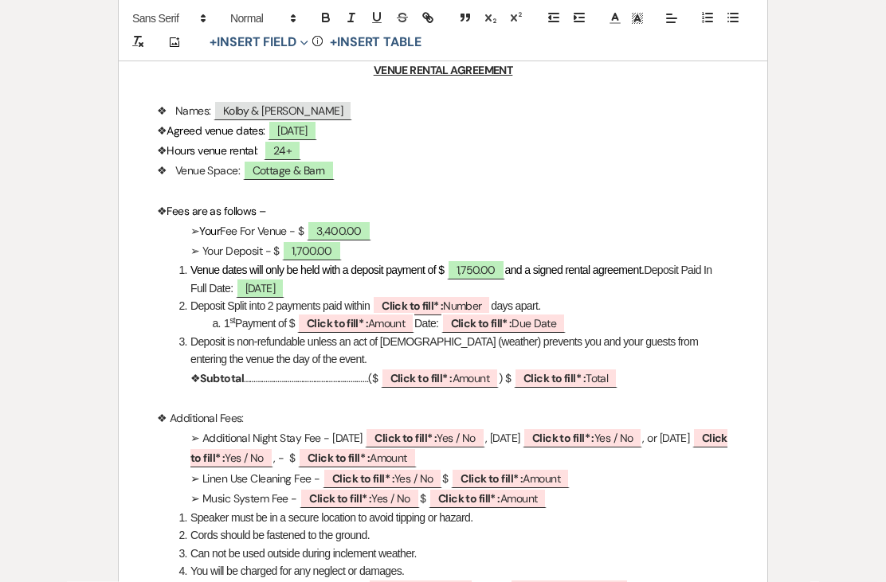
click at [603, 328] on li "1 st Payment of $ ﻿ Click to fill* : Amount ﻿ Date: ﻿ Click to fill* : Due Date…" at bounding box center [451, 324] width 555 height 18
click at [614, 327] on li "1 st Payment of $ ﻿ Click to fill* : Amount ﻿ Date: ﻿ Click to fill* : Due Date…" at bounding box center [451, 324] width 555 height 18
click at [597, 321] on li "1 st Payment of $ ﻿ Click to fill* : Amount ﻿ Date: ﻿ Click to fill* : Due Date…" at bounding box center [451, 324] width 555 height 18
click at [591, 335] on li "Deposit is non-refundable unless an act of God (weather) prevents you and your …" at bounding box center [451, 352] width 555 height 36
click at [275, 346] on li "Deposit is non-refundable unless an act of God (weather) prevents you and your …" at bounding box center [451, 352] width 555 height 36
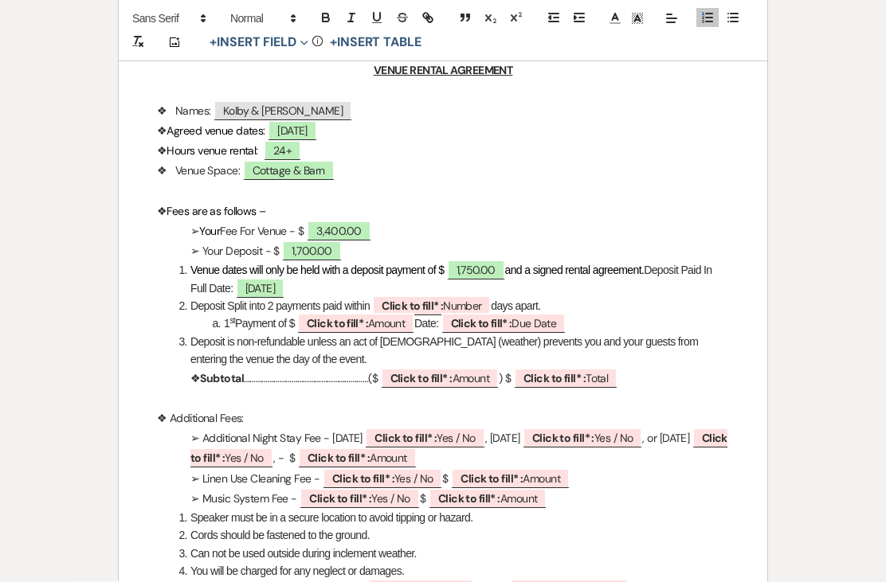
click at [606, 323] on li "1 st Payment of $ ﻿ Click to fill* : Amount ﻿ Date: ﻿ Click to fill* : Due Date…" at bounding box center [451, 324] width 555 height 18
click at [589, 315] on li "1 st Payment of $ ﻿ Click to fill* : Amount ﻿ Date: ﻿ Click to fill* : Due Date…" at bounding box center [451, 324] width 555 height 18
click at [432, 323] on li "1 st Payment of $ ﻿ Click to fill* : Amount ﻿ Date: ﻿ Click to fill* : Due Date…" at bounding box center [451, 324] width 555 height 18
click at [504, 323] on li "1 st Payment of Date: ﻿ Click to fill* : Due Date ﻿" at bounding box center [451, 324] width 555 height 18
click at [432, 326] on span "Click to fill* : Due Date" at bounding box center [377, 324] width 125 height 20
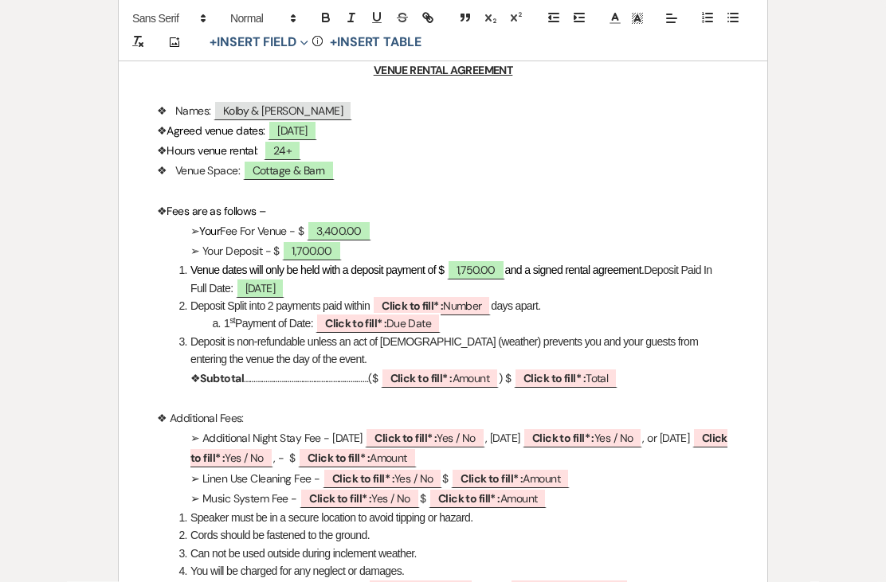
select select "owner"
select select "custom_placeholder"
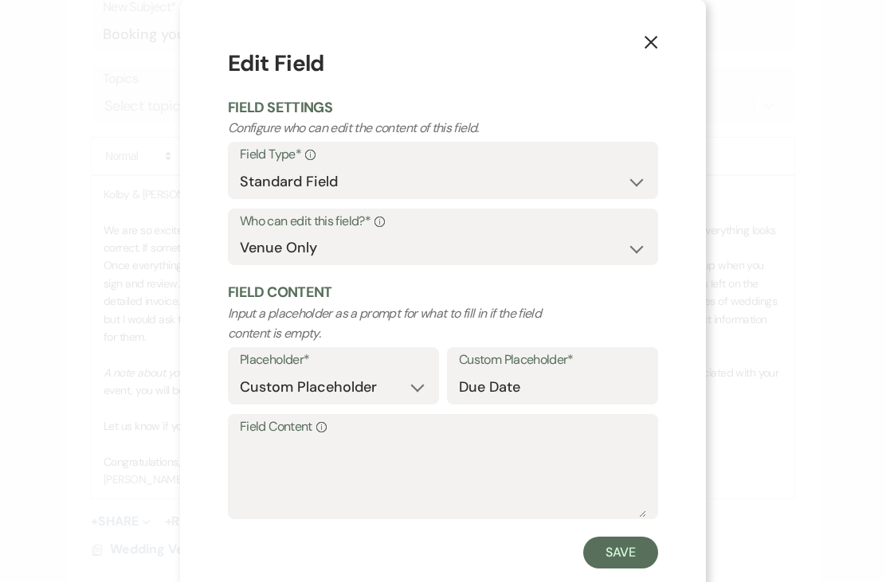
scroll to position [842, 0]
click at [661, 78] on button "X" at bounding box center [651, 42] width 110 height 85
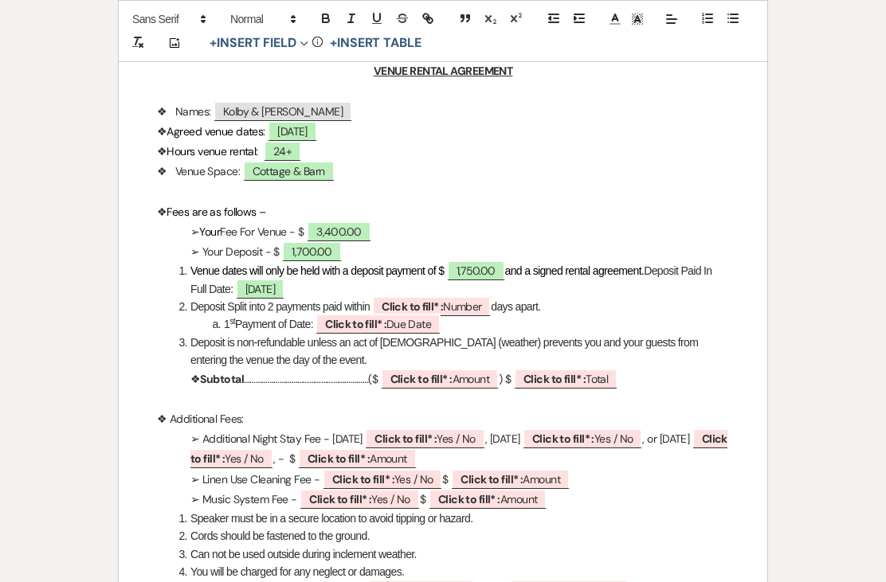
click at [572, 312] on li "Deposit Split into 2 payments paid within ﻿ Click to fill* : Number ﻿ days apar…" at bounding box center [451, 307] width 555 height 18
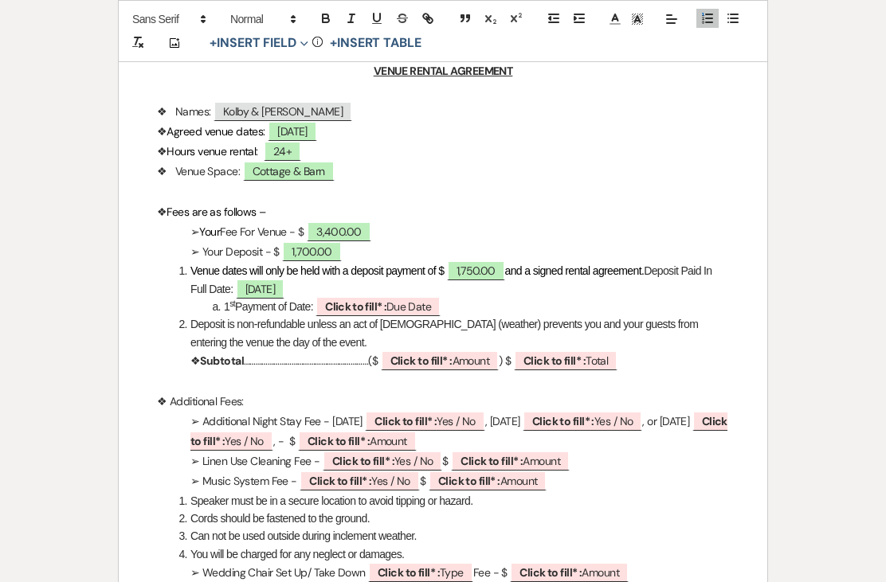
click at [180, 332] on li "Deposit is non-refundable unless an act of God (weather) prevents you and your …" at bounding box center [451, 333] width 555 height 36
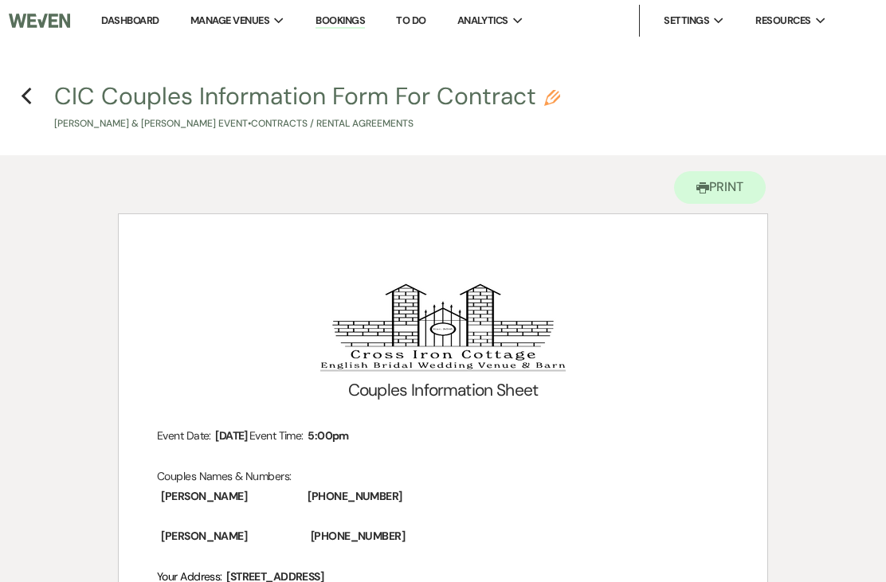
click at [45, 97] on h4 "Previous CIC Couples Information Form For Contract Pencil [PERSON_NAME] & [PERS…" at bounding box center [443, 106] width 886 height 52
click at [45, 86] on h4 "Previous CIC Couples Information Form For Contract Pencil [PERSON_NAME] & [PERS…" at bounding box center [443, 106] width 886 height 52
click at [45, 90] on h4 "Previous CIC Couples Information Form For Contract Pencil [PERSON_NAME] & [PERS…" at bounding box center [443, 106] width 886 height 52
click at [45, 105] on h4 "Previous CIC Couples Information Form For Contract Pencil [PERSON_NAME] & [PERS…" at bounding box center [443, 106] width 886 height 52
click at [45, 93] on h4 "Previous CIC Couples Information Form For Contract Pencil [PERSON_NAME] & [PERS…" at bounding box center [443, 106] width 886 height 52
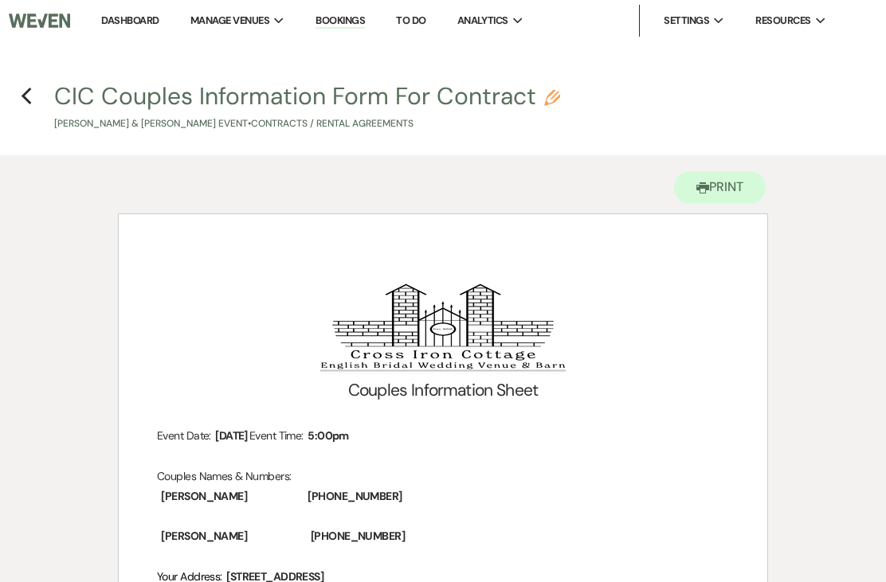
click at [45, 113] on span "CIC Couples Information Form For Contract Pencil Kolby & [PERSON_NAME] Event • …" at bounding box center [443, 107] width 797 height 47
click at [44, 103] on h4 "Previous CIC Couples Information Form For Contract Pencil [PERSON_NAME] & [PERS…" at bounding box center [443, 106] width 886 height 52
click at [44, 100] on h4 "Previous CIC Couples Information Form For Contract Pencil [PERSON_NAME] & [PERS…" at bounding box center [443, 106] width 886 height 52
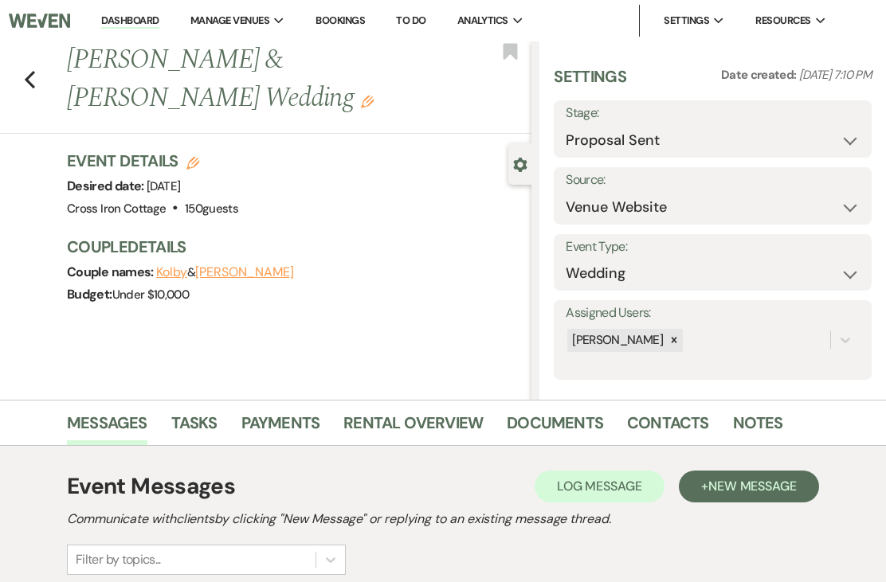
select select "0"
